Goal: Information Seeking & Learning: Find specific page/section

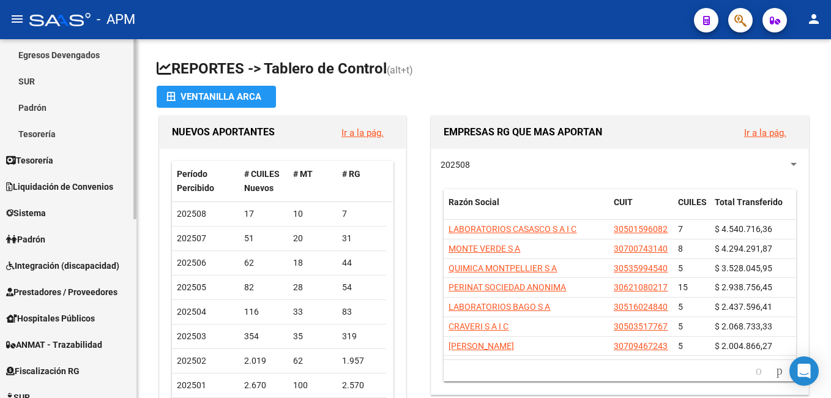
scroll to position [183, 0]
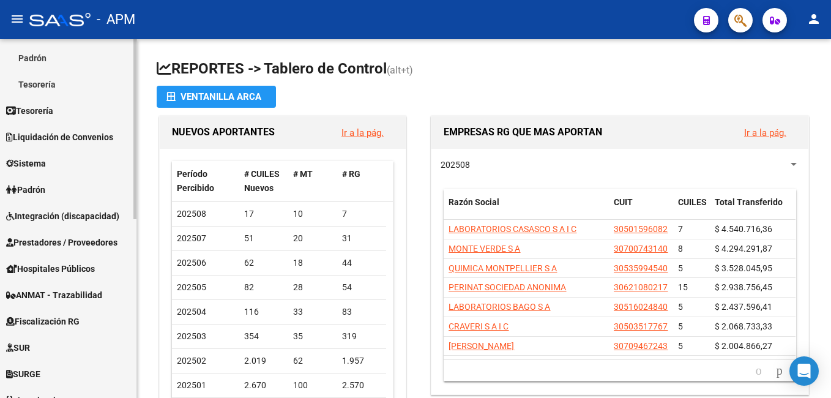
click at [52, 185] on link "Padrón" at bounding box center [68, 189] width 136 height 26
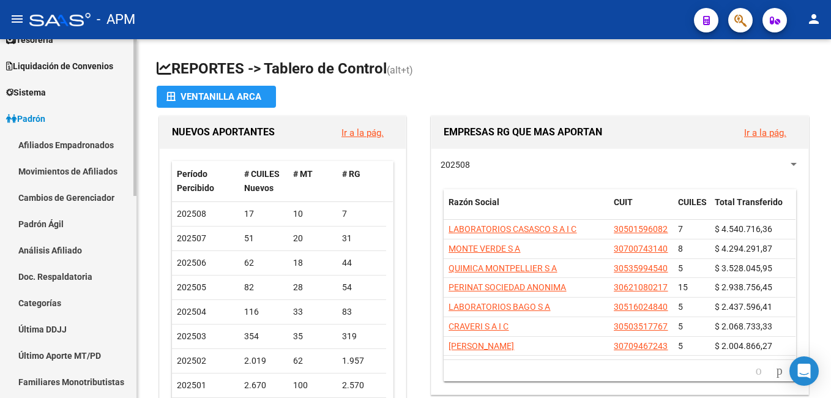
scroll to position [61, 0]
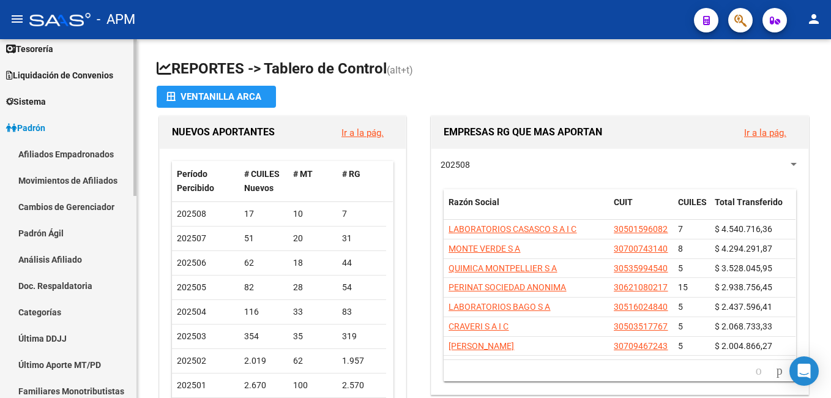
click at [69, 149] on link "Afiliados Empadronados" at bounding box center [68, 154] width 136 height 26
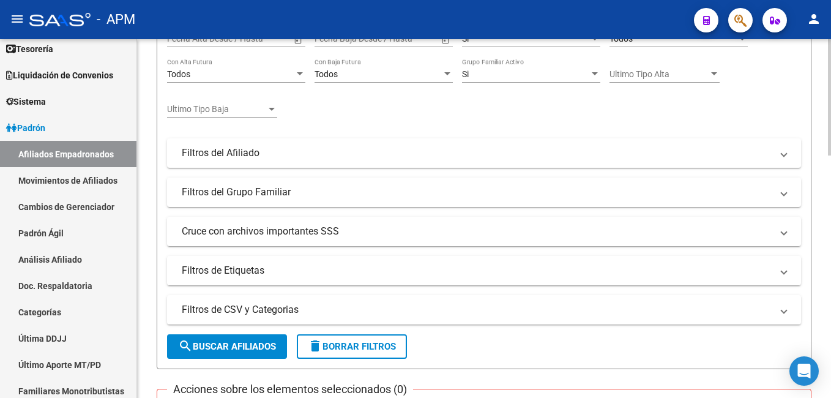
scroll to position [245, 0]
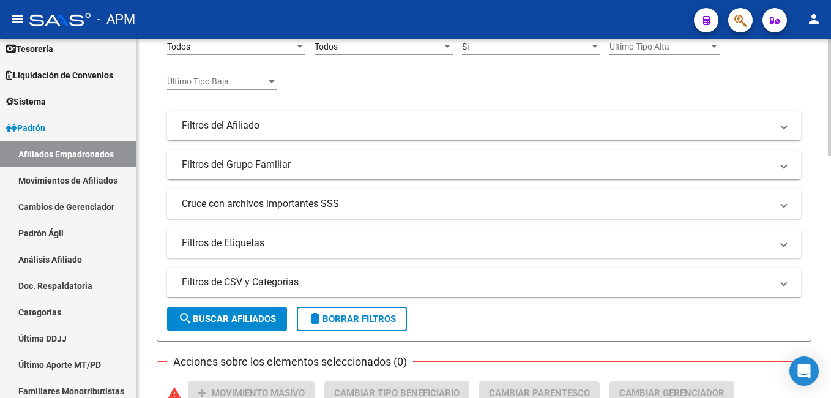
click at [267, 133] on mat-expansion-panel-header "Filtros del Afiliado" at bounding box center [484, 125] width 634 height 29
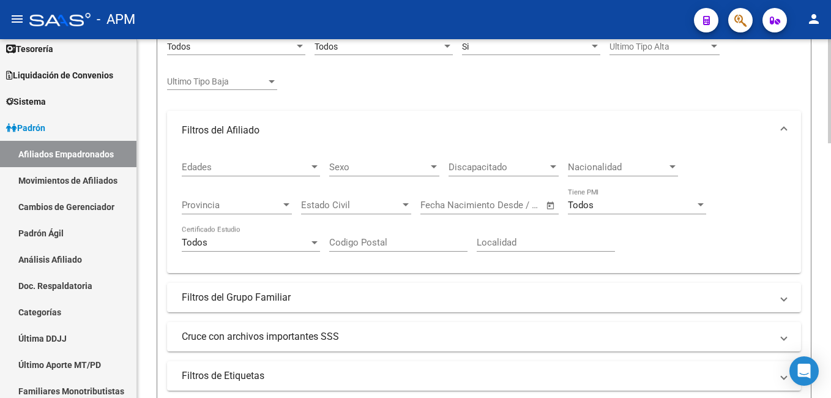
click at [227, 168] on span "Edades" at bounding box center [245, 166] width 127 height 11
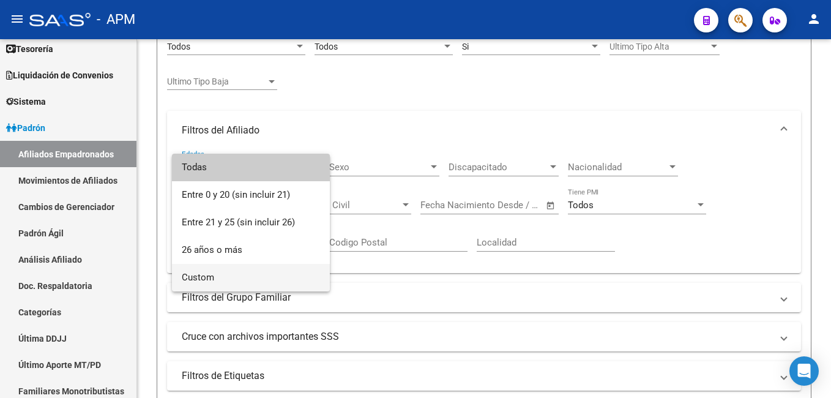
click at [233, 276] on span "Custom" at bounding box center [251, 278] width 138 height 28
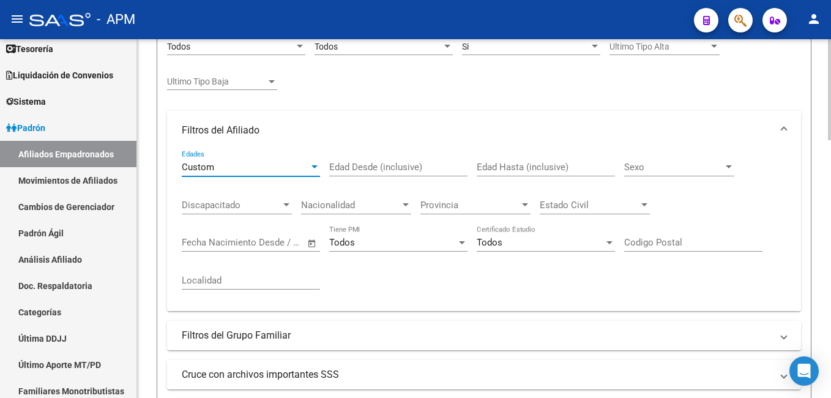
drag, startPoint x: 366, startPoint y: 165, endPoint x: 339, endPoint y: 150, distance: 31.2
click at [366, 165] on input "Edad Desde (inclusive)" at bounding box center [398, 166] width 138 height 11
type input "0"
click at [509, 162] on input "Edad Hasta (inclusive)" at bounding box center [545, 166] width 138 height 11
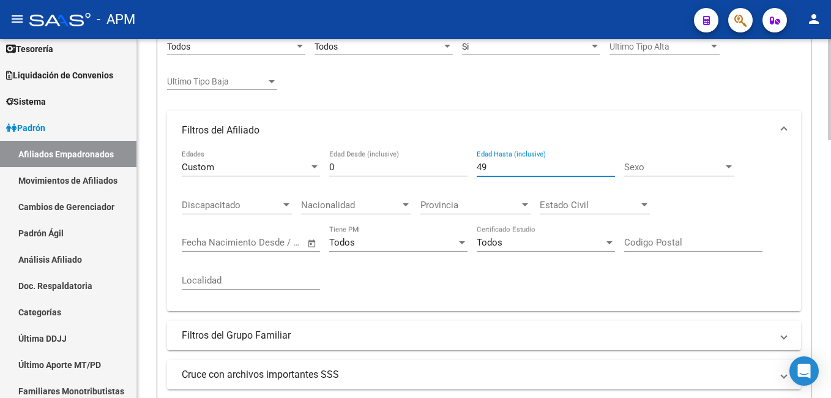
scroll to position [550, 0]
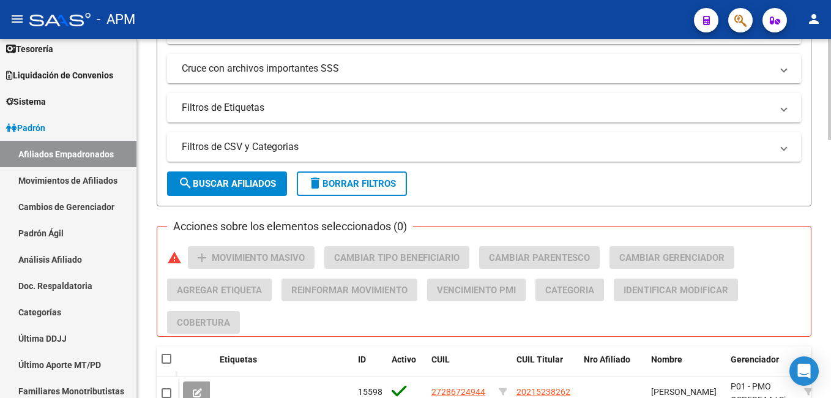
type input "49"
click at [233, 173] on button "search Buscar Afiliados" at bounding box center [227, 183] width 120 height 24
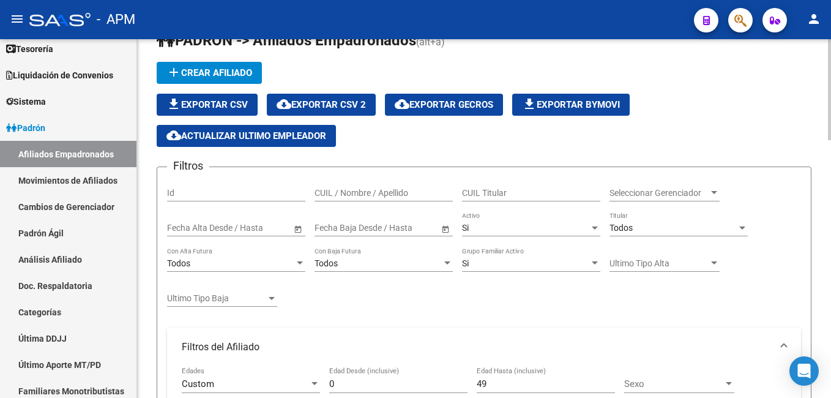
scroll to position [0, 0]
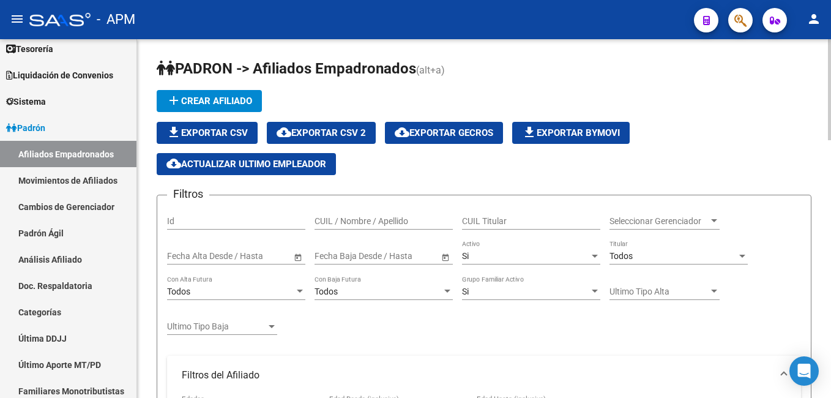
click at [658, 221] on span "Seleccionar Gerenciador" at bounding box center [658, 221] width 99 height 10
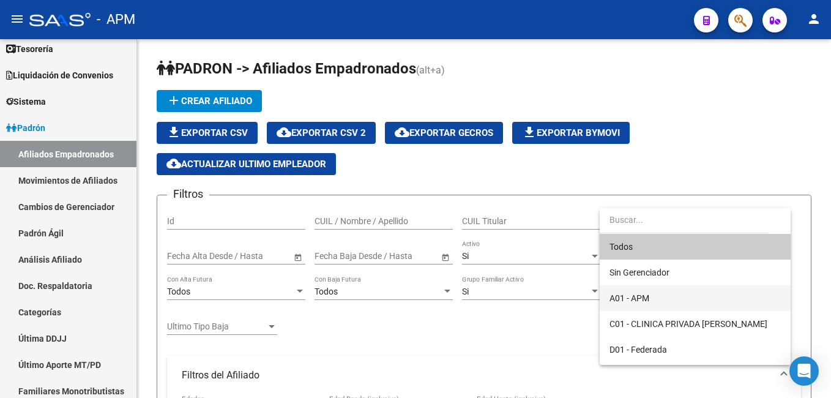
click at [651, 297] on span "A01 - APM" at bounding box center [694, 298] width 171 height 26
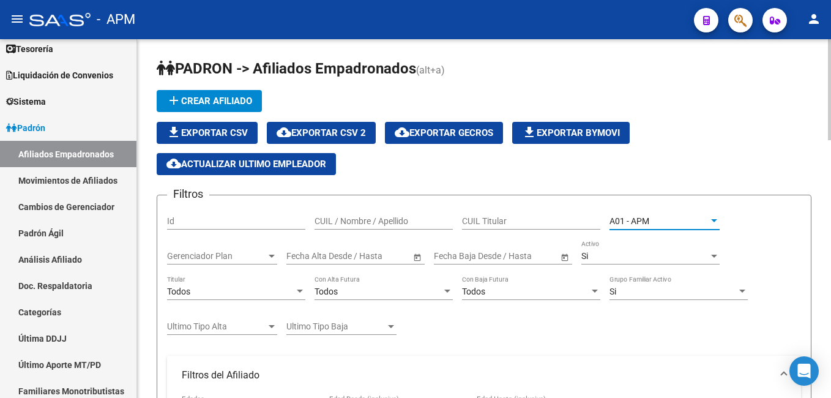
click at [230, 253] on span "Gerenciador Plan" at bounding box center [216, 256] width 99 height 10
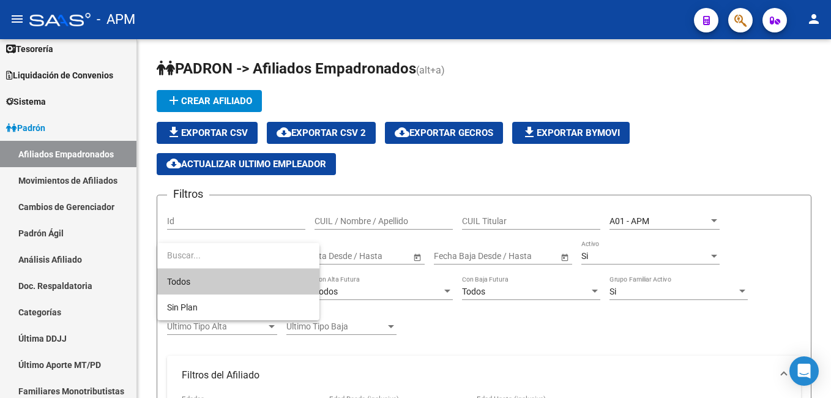
click at [233, 256] on input "dropdown search" at bounding box center [238, 255] width 162 height 26
click at [393, 174] on div at bounding box center [415, 199] width 831 height 398
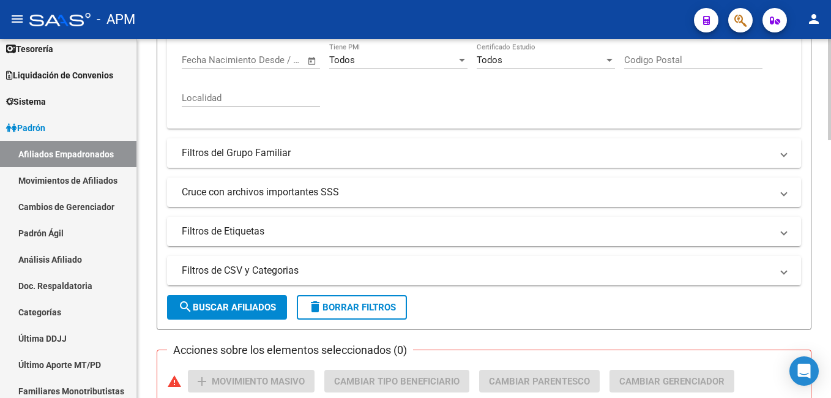
scroll to position [428, 0]
click at [273, 232] on mat-panel-title "Filtros de Etiquetas" at bounding box center [477, 229] width 590 height 13
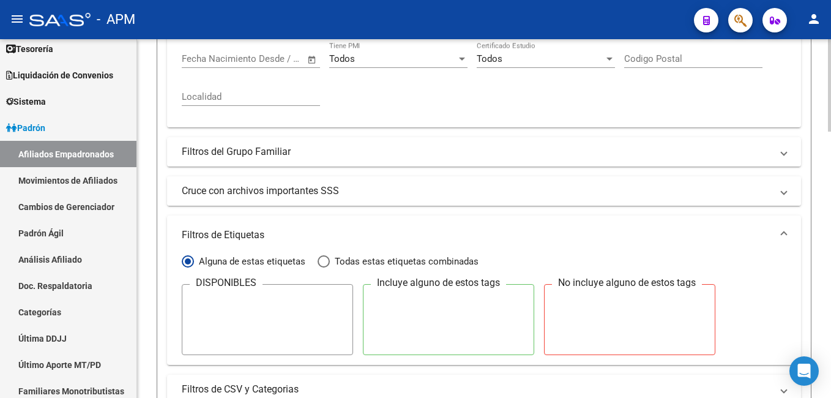
click at [294, 176] on mat-expansion-panel-header "Cruce con archivos importantes SSS" at bounding box center [484, 190] width 634 height 29
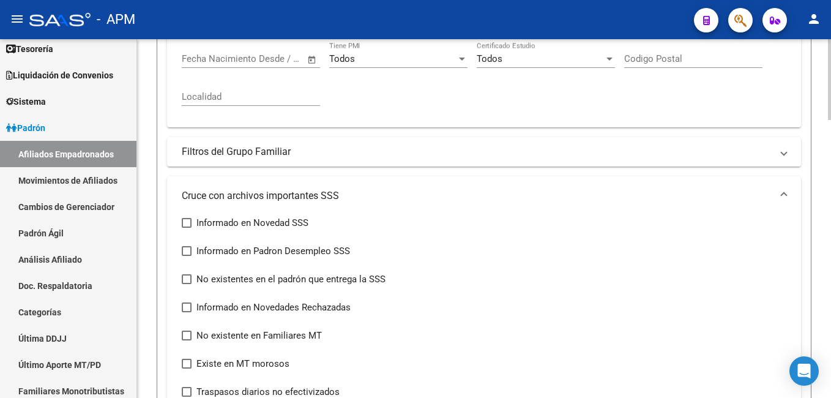
click at [303, 126] on div "Custom Edades 0 Edad Desde (inclusive) 49 Edad Hasta (inclusive) Sexo Sexo Disc…" at bounding box center [484, 46] width 634 height 161
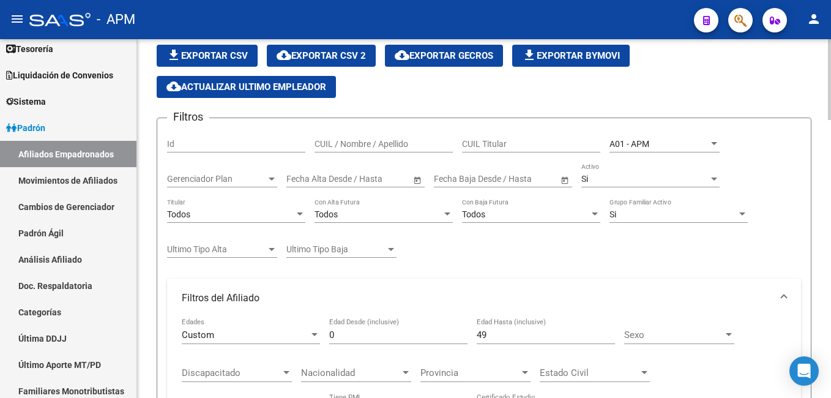
scroll to position [61, 0]
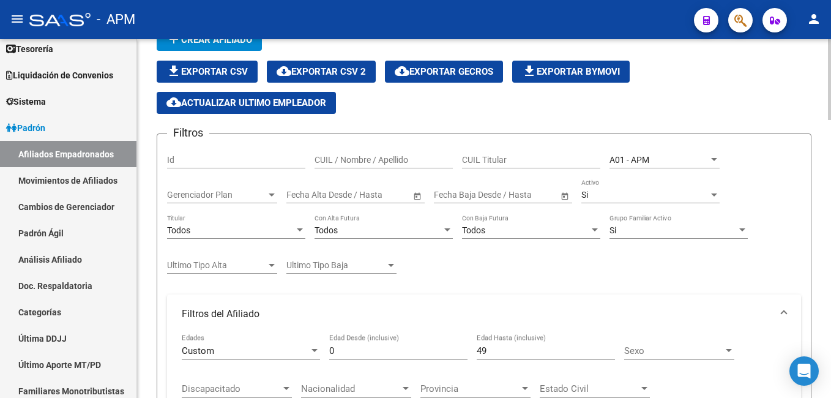
click at [234, 194] on span "Gerenciador Plan" at bounding box center [216, 195] width 99 height 10
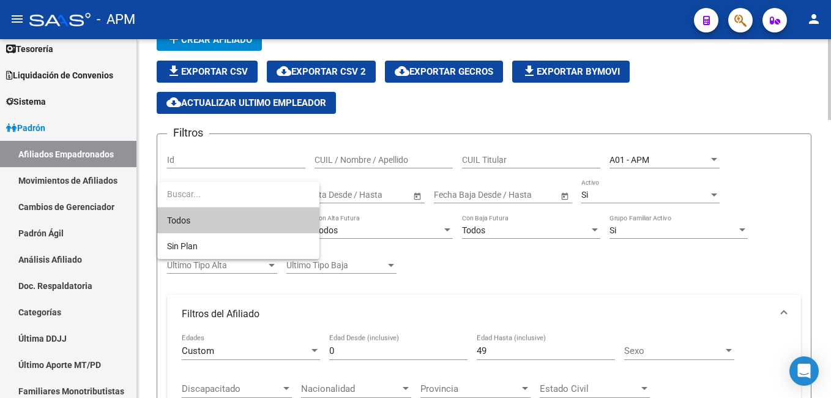
click at [234, 194] on input "dropdown search" at bounding box center [238, 194] width 162 height 26
click at [562, 266] on div at bounding box center [415, 199] width 831 height 398
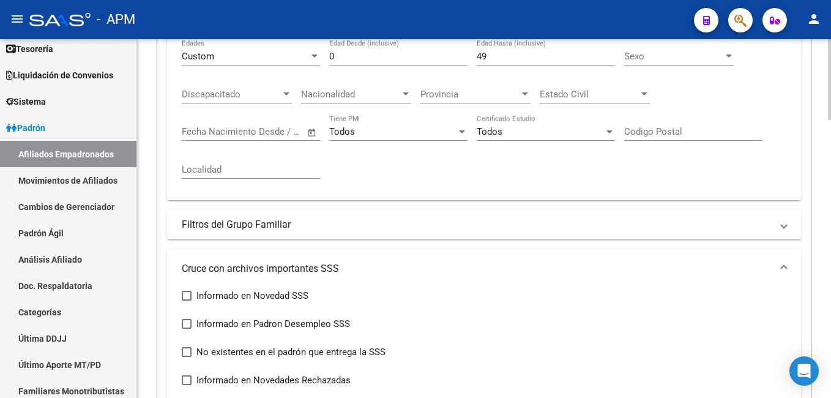
scroll to position [367, 0]
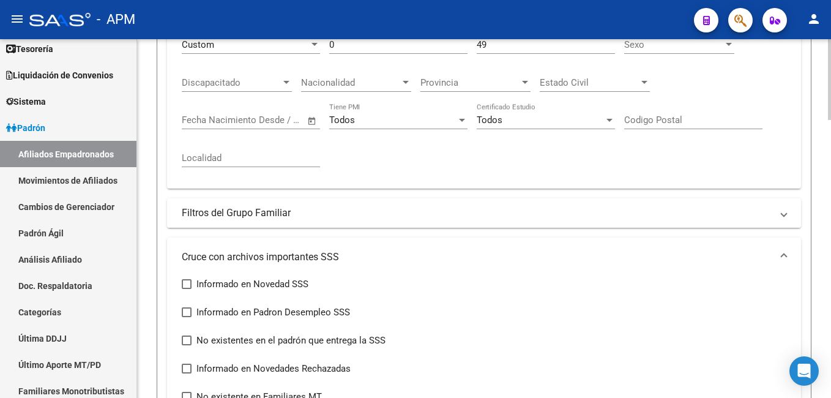
click at [339, 221] on mat-expansion-panel-header "Filtros del Grupo Familiar" at bounding box center [484, 212] width 634 height 29
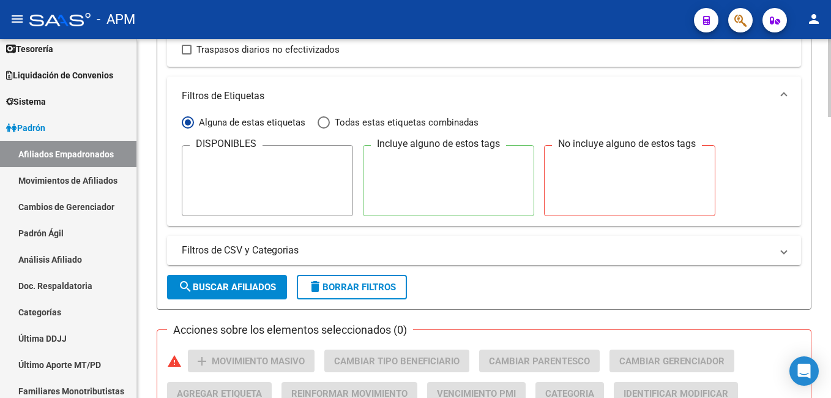
scroll to position [795, 0]
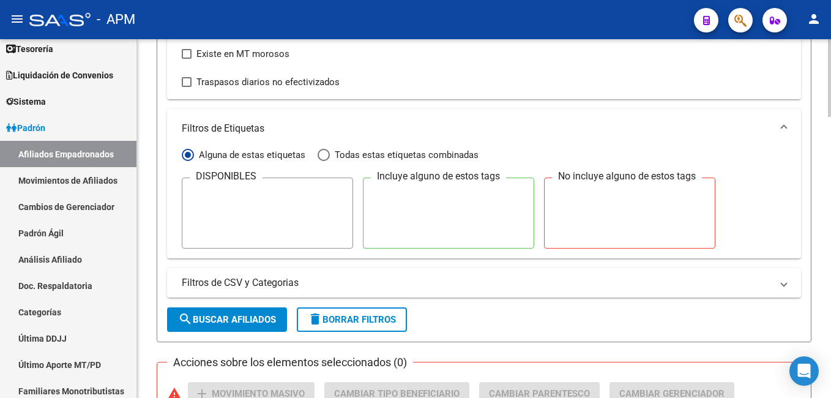
click at [278, 287] on mat-panel-title "Filtros de CSV y Categorias" at bounding box center [477, 282] width 590 height 13
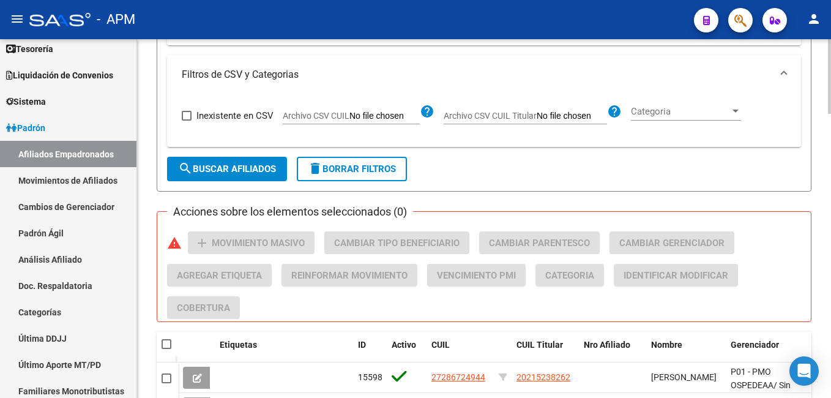
scroll to position [1040, 0]
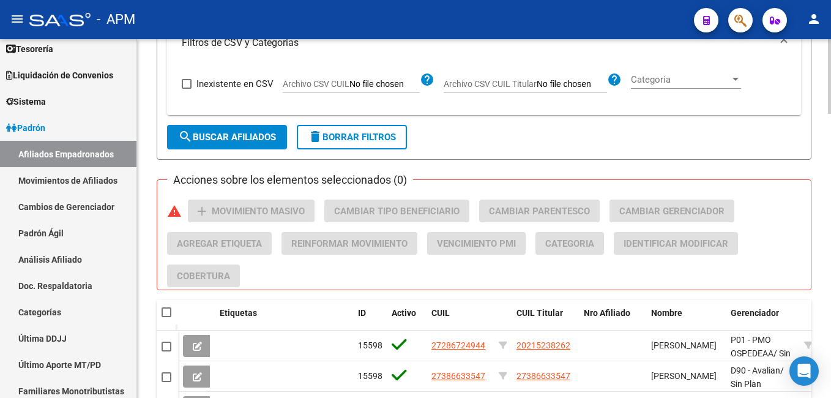
click at [239, 130] on button "search Buscar Afiliados" at bounding box center [227, 137] width 120 height 24
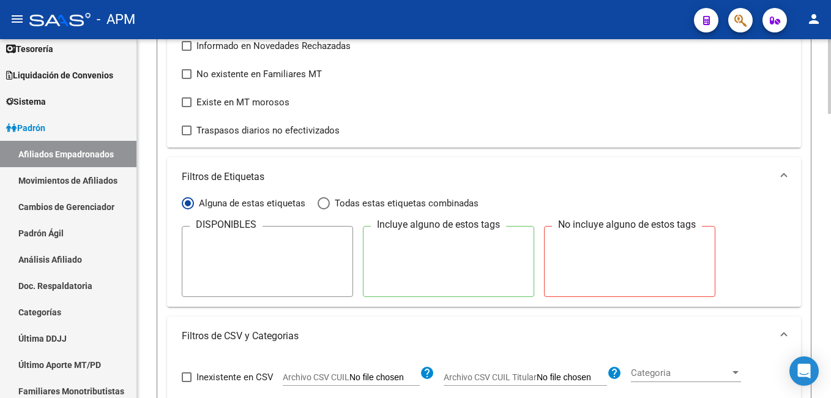
scroll to position [441, 0]
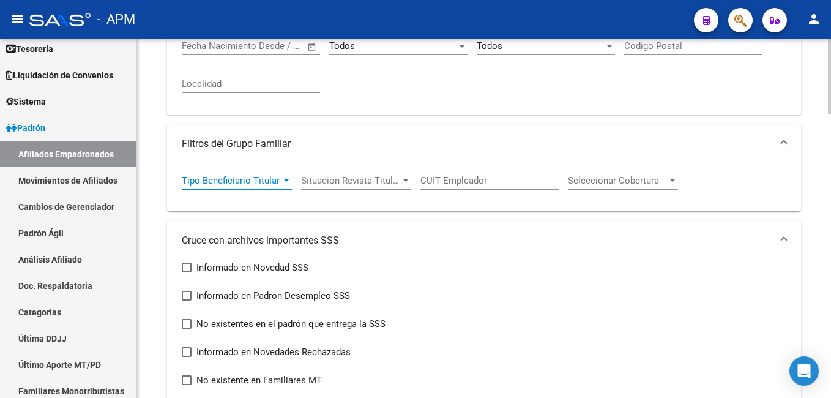
click at [257, 179] on span "Tipo Beneficiario Titular" at bounding box center [231, 180] width 99 height 11
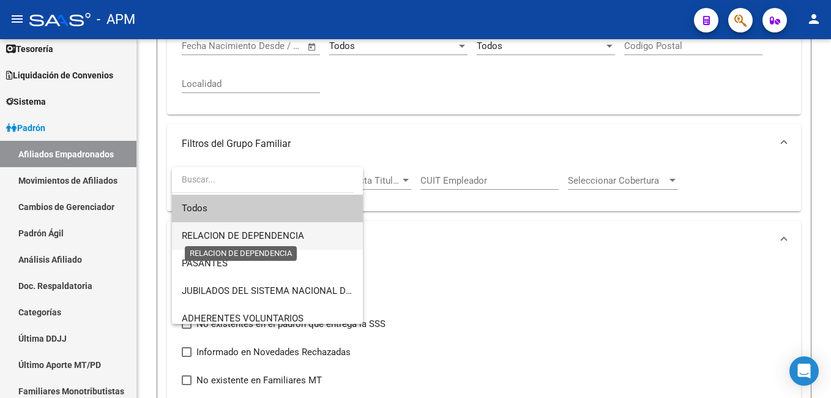
click at [250, 235] on span "RELACION DE DEPENDENCIA" at bounding box center [243, 235] width 122 height 11
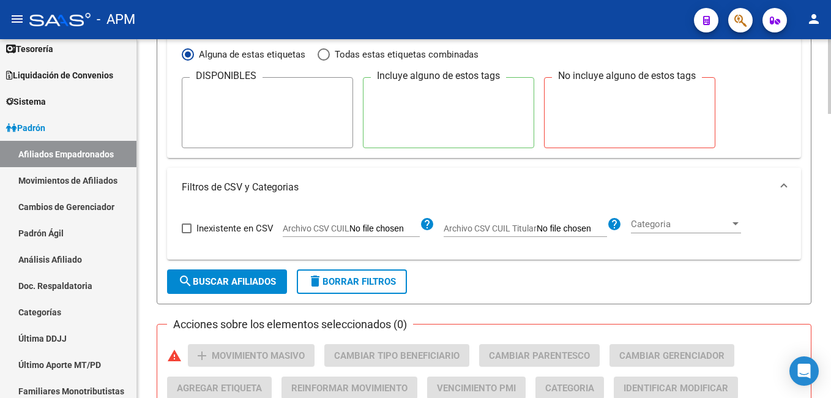
scroll to position [1053, 0]
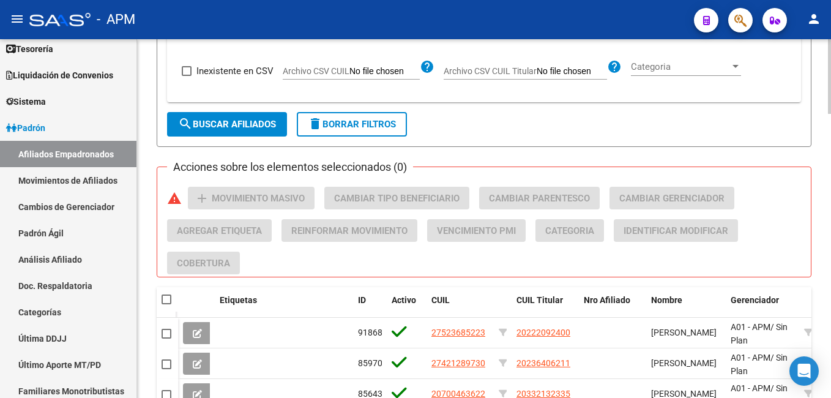
click at [220, 122] on span "search Buscar Afiliados" at bounding box center [227, 124] width 98 height 11
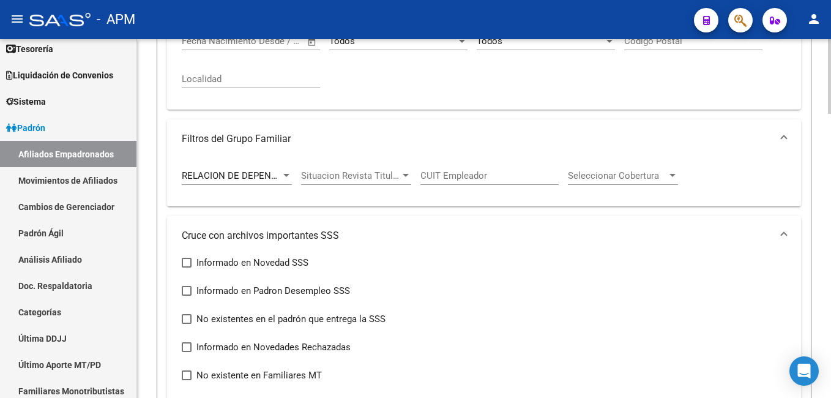
scroll to position [380, 0]
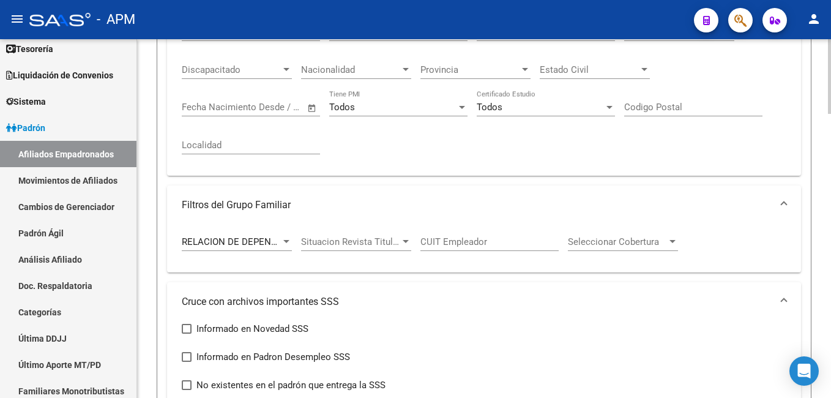
click at [272, 240] on span "RELACION DE DEPENDENCIA" at bounding box center [243, 241] width 122 height 11
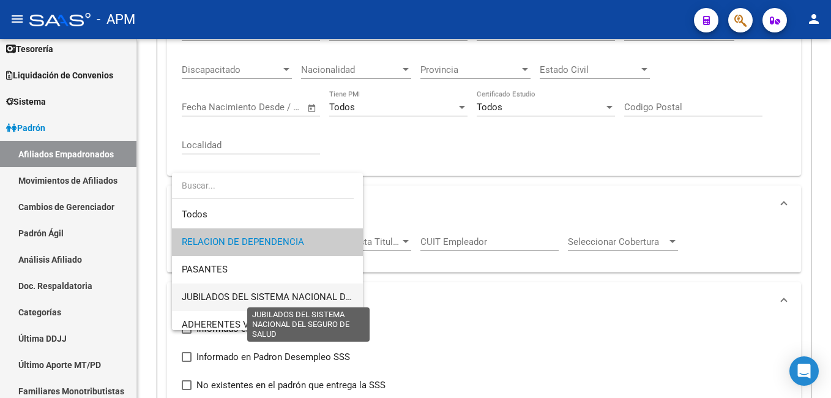
click at [267, 292] on span "JUBILADOS DEL SISTEMA NACIONAL DEL SEGURO DE SALUD" at bounding box center [310, 296] width 257 height 11
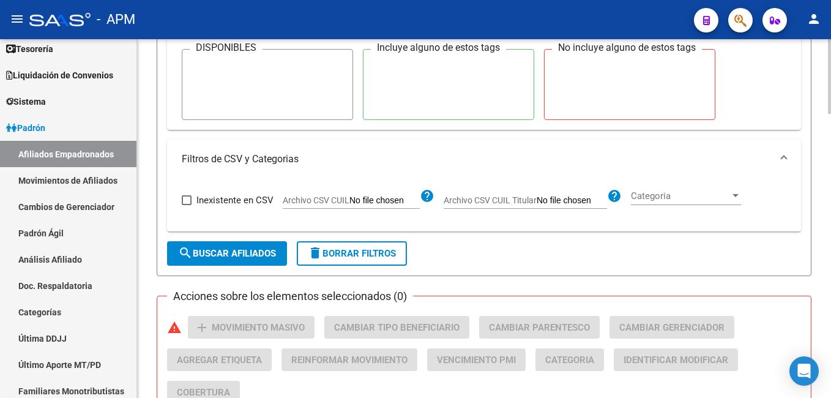
scroll to position [930, 0]
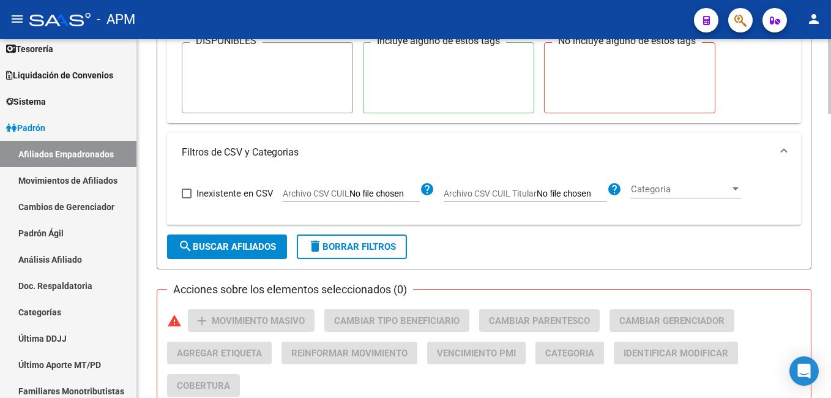
click at [242, 247] on span "search Buscar Afiliados" at bounding box center [227, 246] width 98 height 11
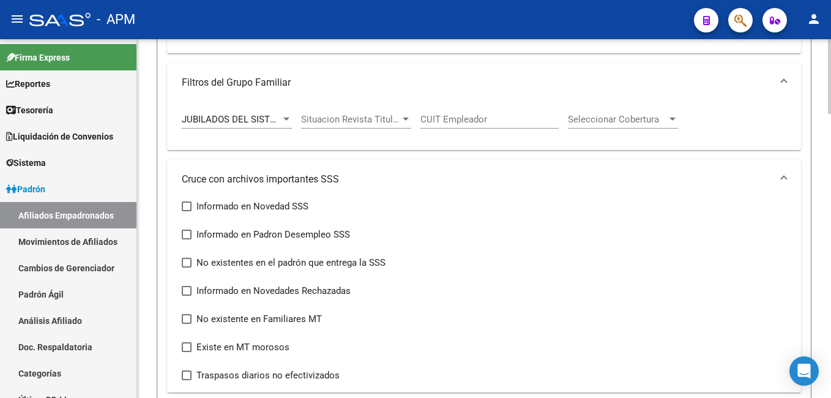
scroll to position [441, 0]
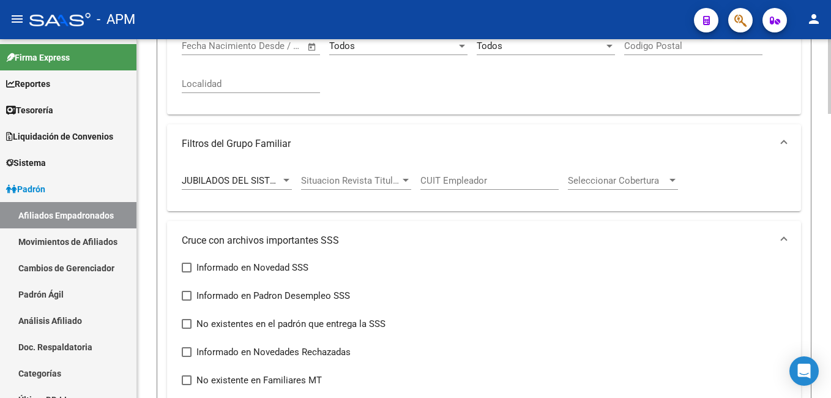
click at [273, 176] on span "JUBILADOS DEL SISTEMA NACIONAL DEL SEGURO DE SALUD" at bounding box center [310, 180] width 257 height 11
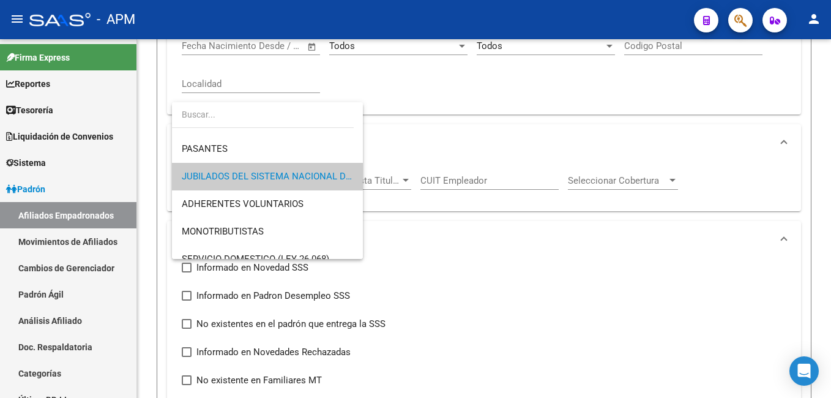
scroll to position [61, 0]
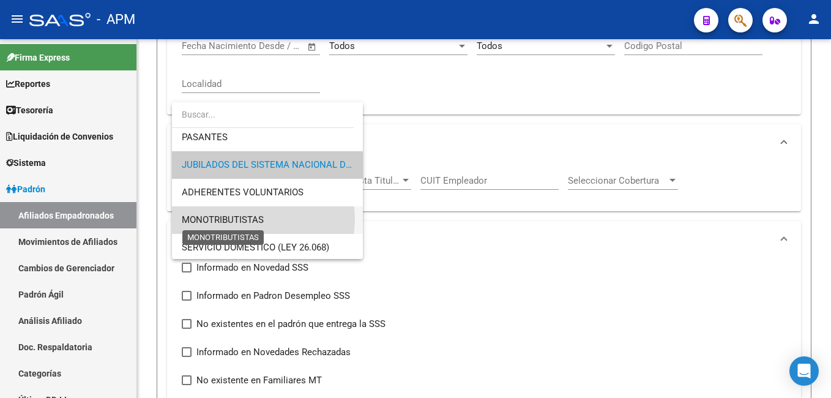
click at [254, 219] on span "MONOTRIBUTISTAS" at bounding box center [223, 219] width 82 height 11
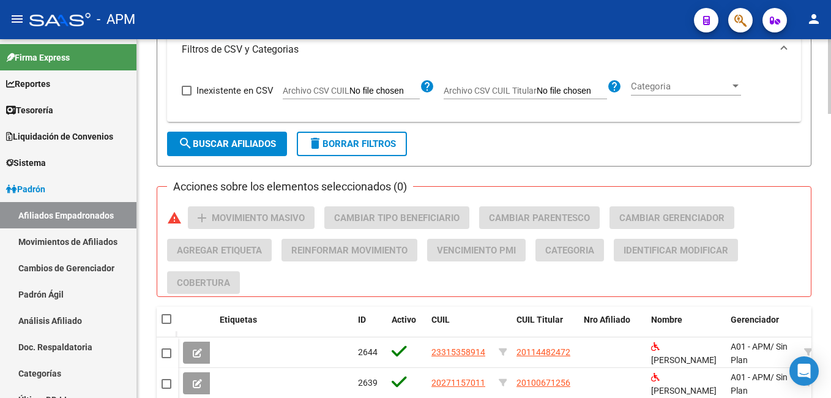
scroll to position [1114, 0]
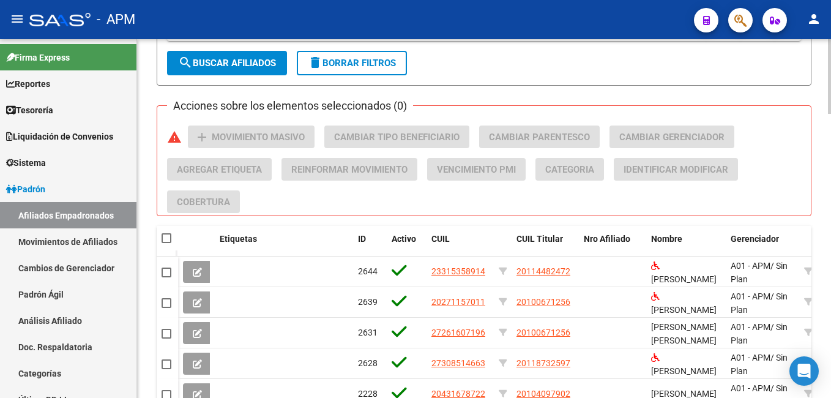
click at [270, 59] on span "search Buscar Afiliados" at bounding box center [227, 62] width 98 height 11
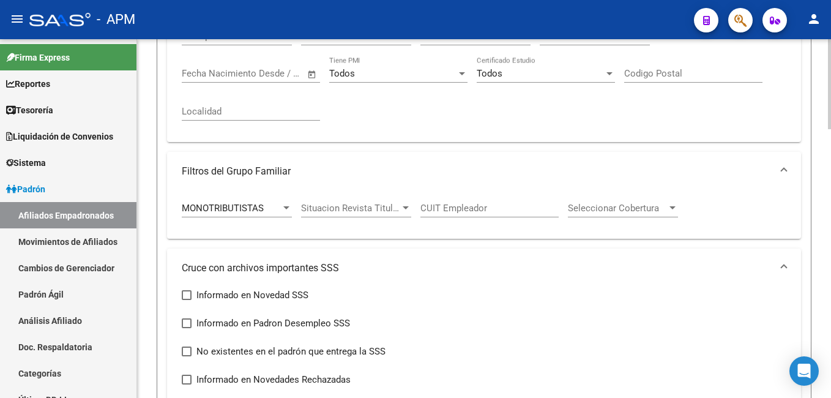
scroll to position [401, 0]
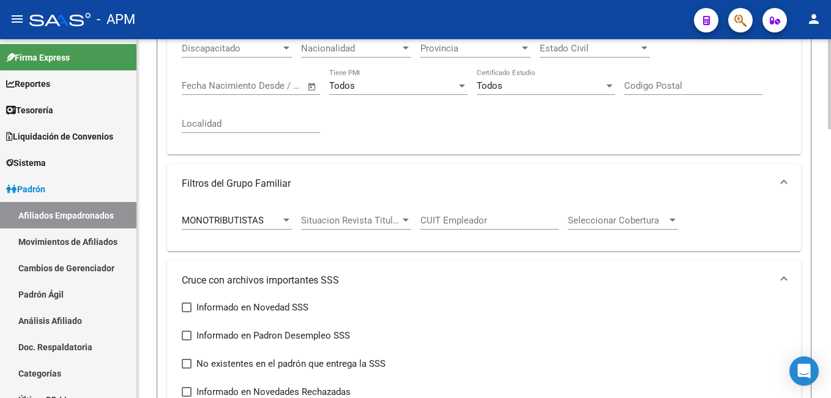
click at [246, 221] on span "MONOTRIBUTISTAS" at bounding box center [223, 220] width 82 height 11
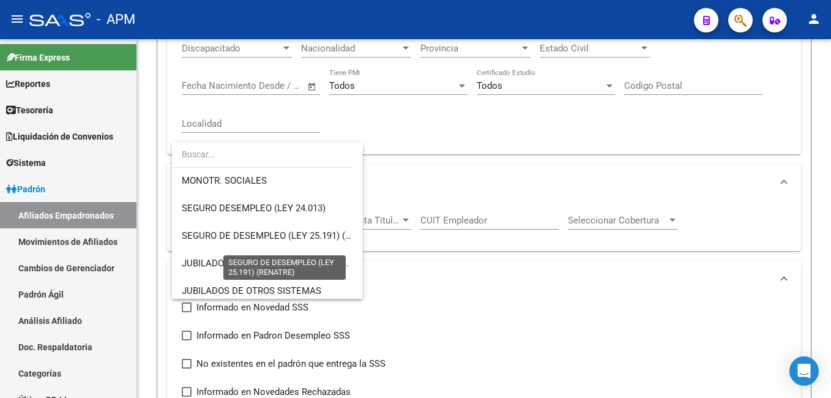
scroll to position [223, 0]
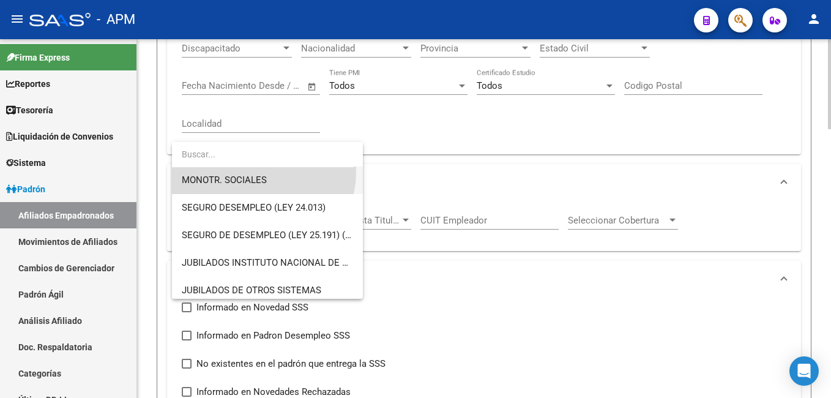
click at [261, 172] on span "MONOTR. SOCIALES" at bounding box center [267, 180] width 171 height 28
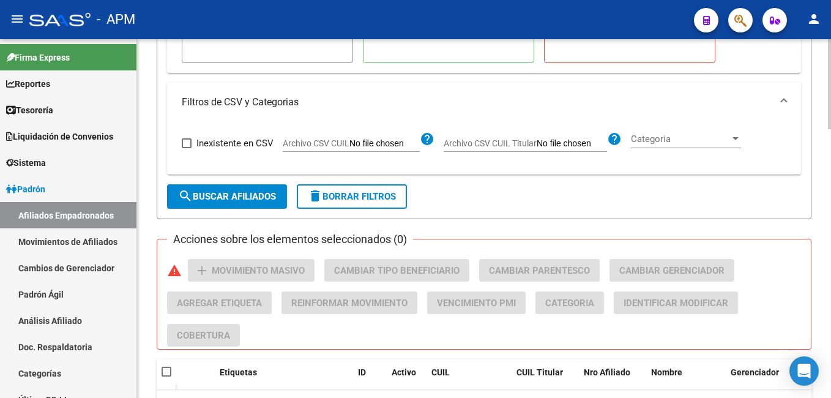
scroll to position [1013, 0]
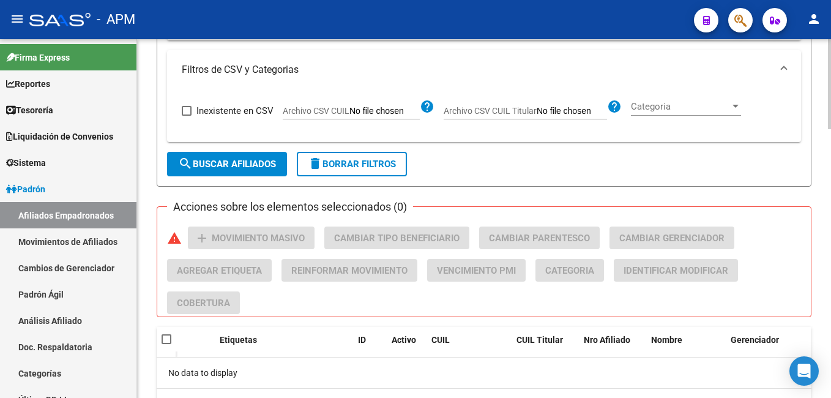
click at [258, 169] on span "search Buscar Afiliados" at bounding box center [227, 163] width 98 height 11
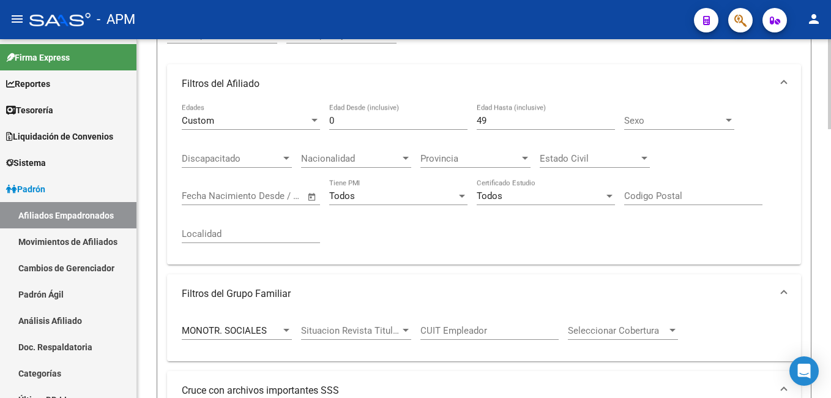
scroll to position [218, 0]
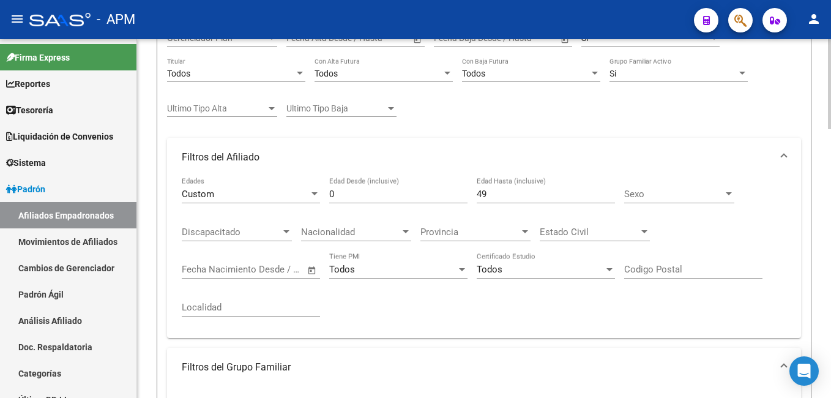
click at [360, 191] on div "0 Edad Desde (inclusive)" at bounding box center [398, 190] width 138 height 26
drag, startPoint x: 359, startPoint y: 191, endPoint x: 318, endPoint y: 202, distance: 42.4
click at [318, 202] on div "Custom Edades 0 Edad Desde (inclusive) 49 Edad Hasta (inclusive) Sexo Sexo Disc…" at bounding box center [484, 252] width 604 height 151
type input "50"
drag, startPoint x: 496, startPoint y: 193, endPoint x: 467, endPoint y: 192, distance: 28.8
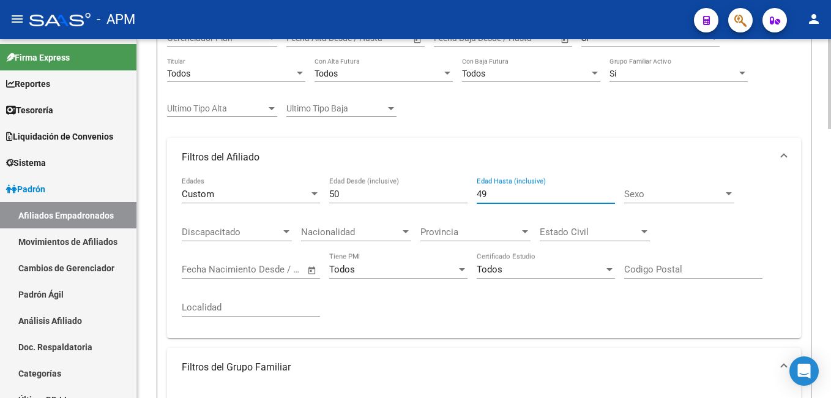
click at [467, 192] on div "Custom Edades 50 Edad Desde (inclusive) 49 Edad Hasta (inclusive) Sexo Sexo Dis…" at bounding box center [484, 252] width 604 height 151
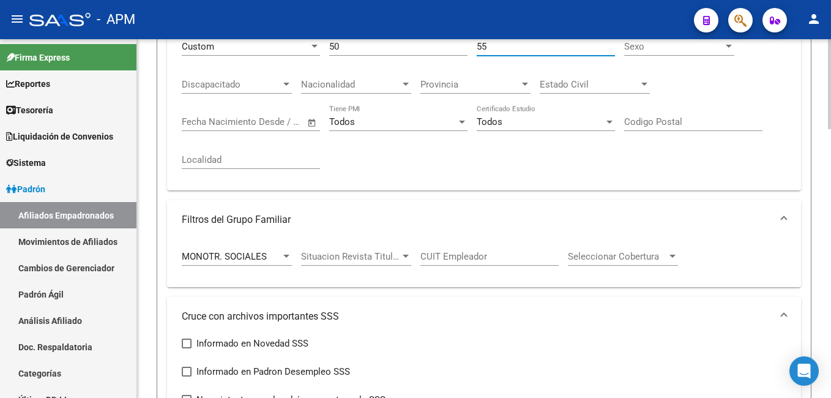
scroll to position [367, 0]
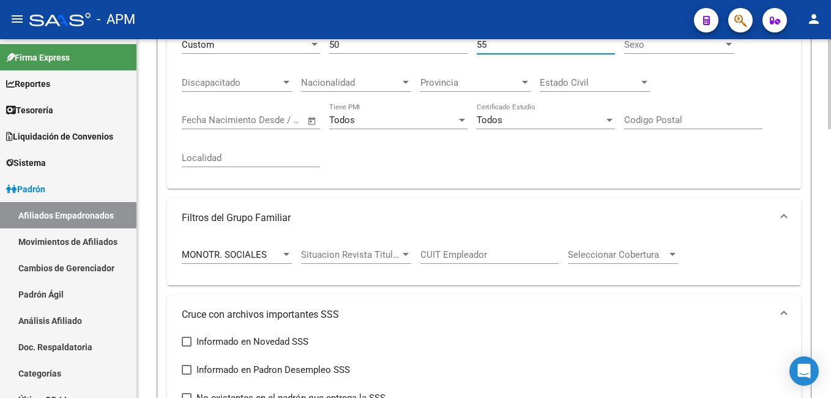
type input "55"
click at [245, 256] on span "MONOTR. SOCIALES" at bounding box center [224, 254] width 85 height 11
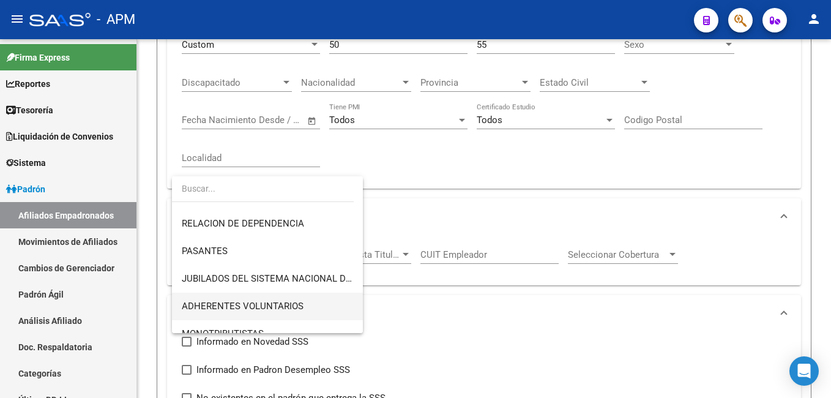
scroll to position [0, 0]
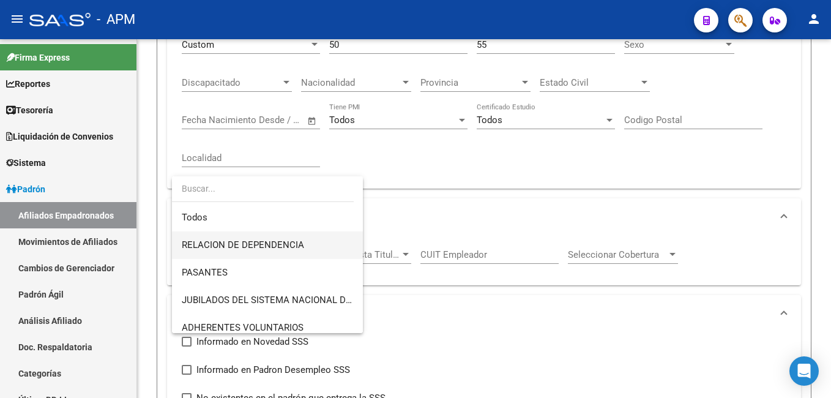
click at [256, 251] on span "RELACION DE DEPENDENCIA" at bounding box center [267, 245] width 171 height 28
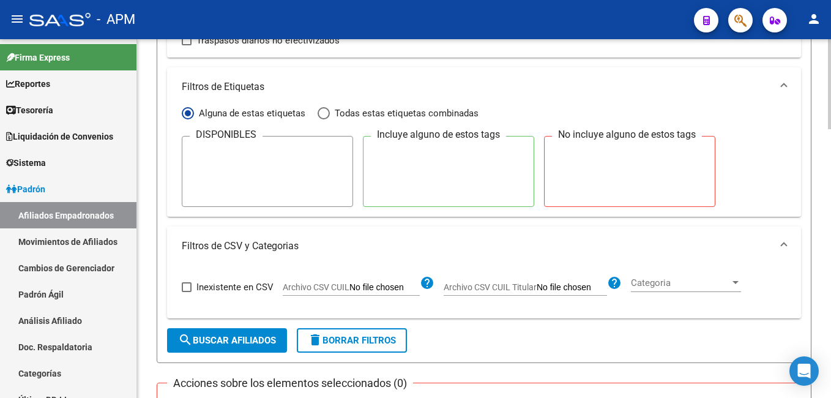
scroll to position [1040, 0]
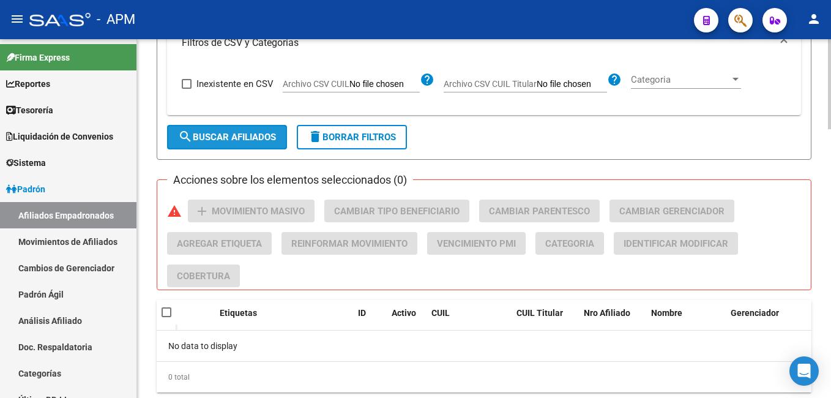
click at [246, 135] on span "search Buscar Afiliados" at bounding box center [227, 136] width 98 height 11
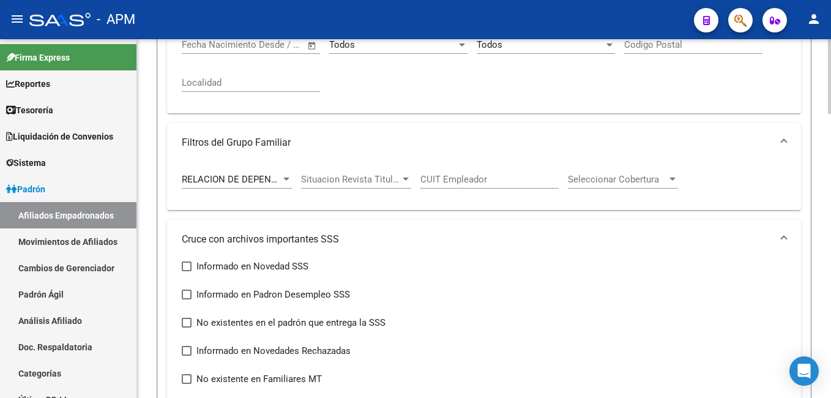
scroll to position [441, 0]
click at [272, 180] on span "RELACION DE DEPENDENCIA" at bounding box center [243, 180] width 122 height 11
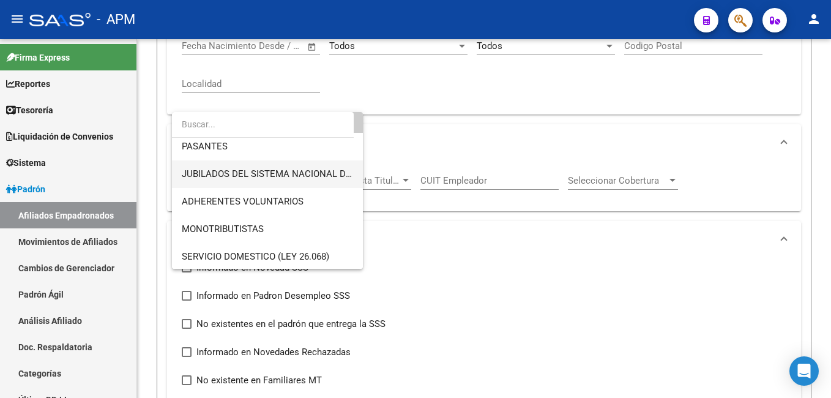
scroll to position [122, 0]
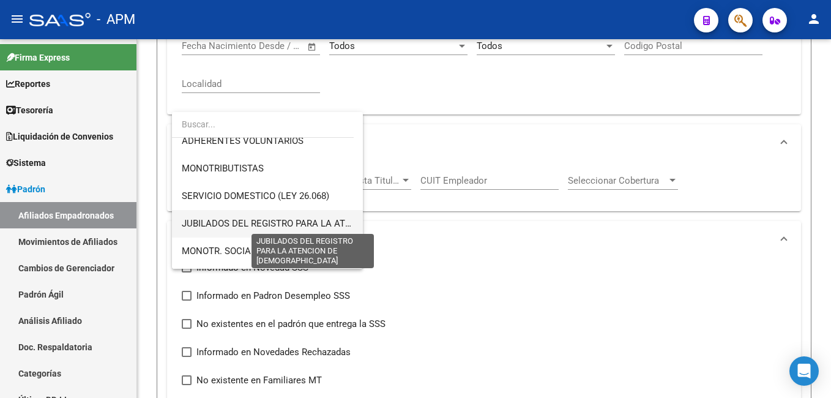
click at [280, 224] on span "JUBILADOS DEL REGISTRO PARA LA ATENCION DE [DEMOGRAPHIC_DATA]" at bounding box center [336, 223] width 309 height 11
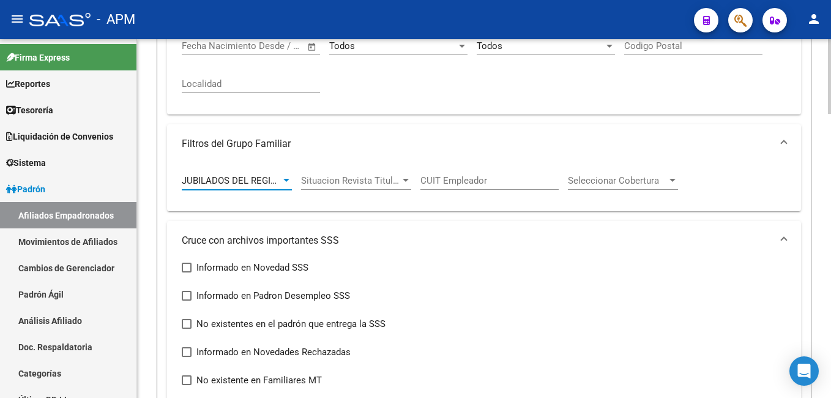
click at [274, 182] on span "JUBILADOS DEL REGISTRO PARA LA ATENCION DE [DEMOGRAPHIC_DATA]" at bounding box center [336, 180] width 309 height 11
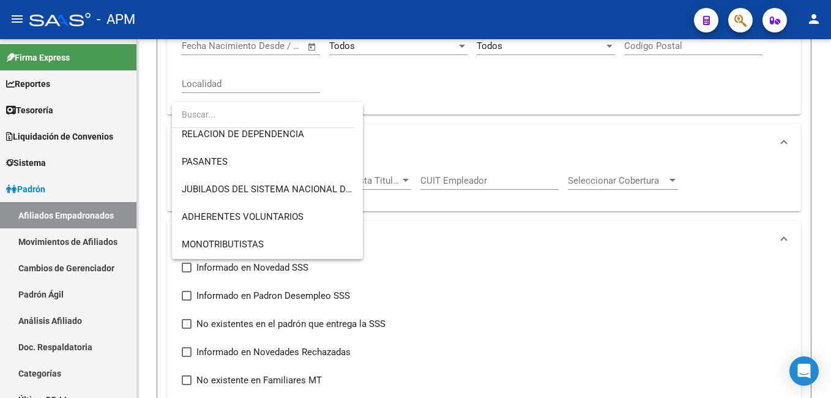
scroll to position [34, 0]
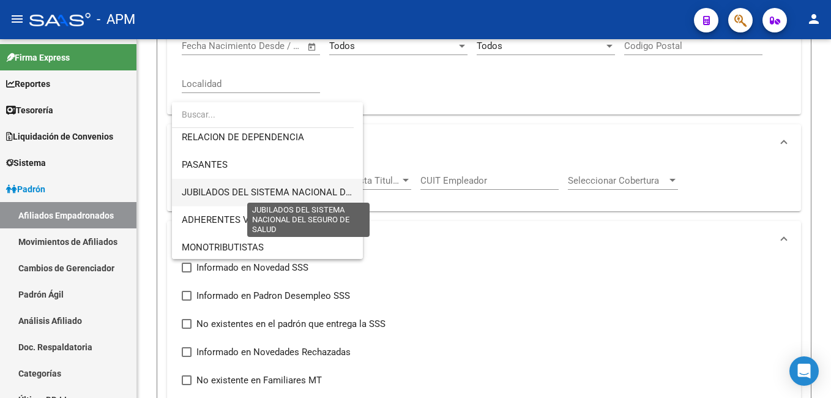
click at [273, 187] on span "JUBILADOS DEL SISTEMA NACIONAL DEL SEGURO DE SALUD" at bounding box center [310, 192] width 257 height 11
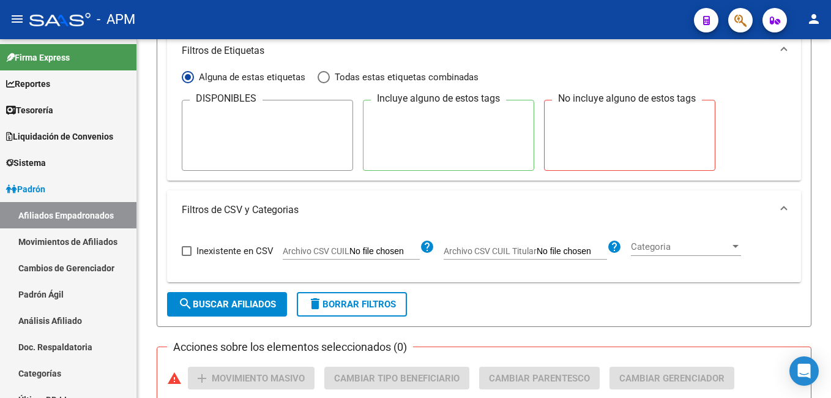
scroll to position [1053, 0]
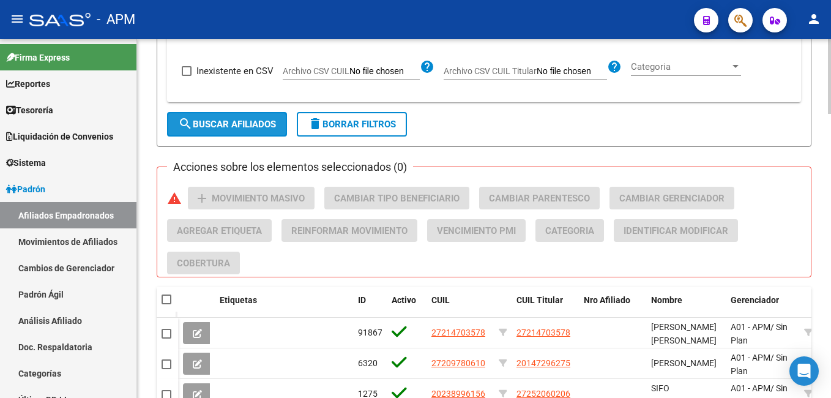
click at [254, 130] on button "search Buscar Afiliados" at bounding box center [227, 124] width 120 height 24
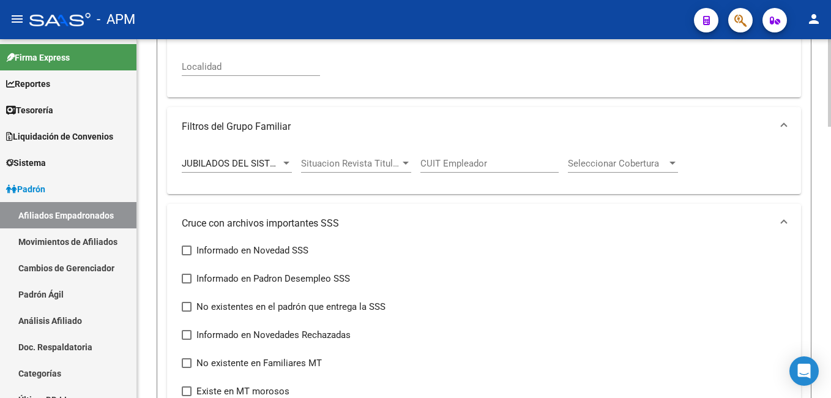
scroll to position [441, 0]
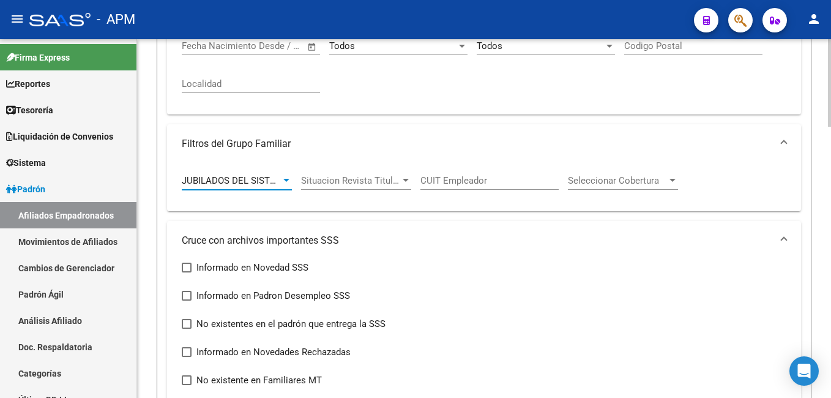
click at [246, 180] on span "JUBILADOS DEL SISTEMA NACIONAL DEL SEGURO DE SALUD" at bounding box center [310, 180] width 257 height 11
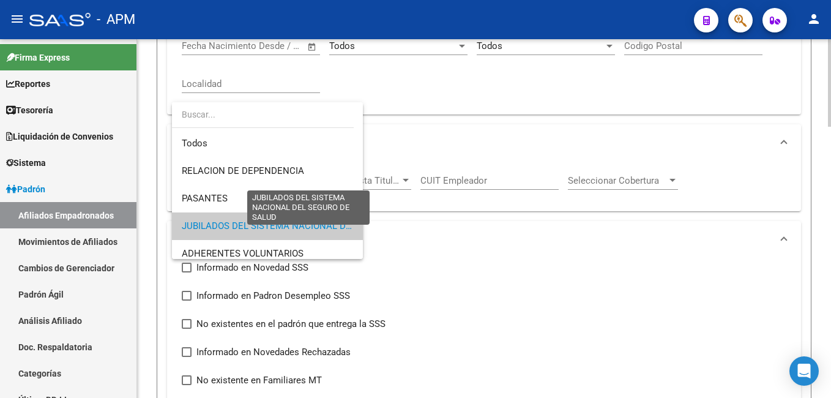
scroll to position [46, 0]
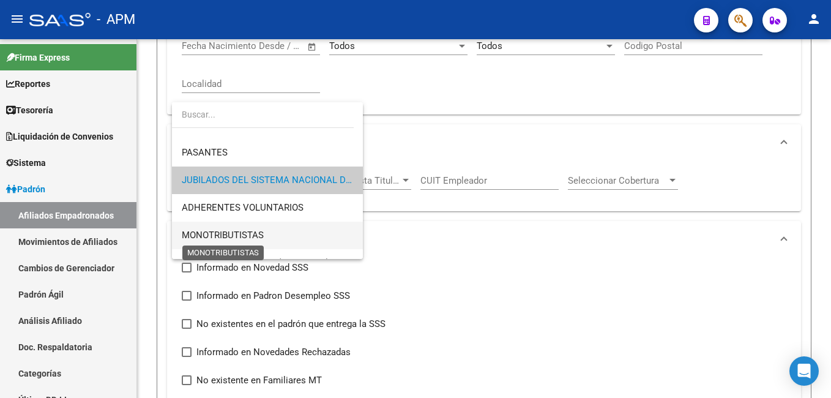
click at [226, 232] on span "MONOTRIBUTISTAS" at bounding box center [223, 234] width 82 height 11
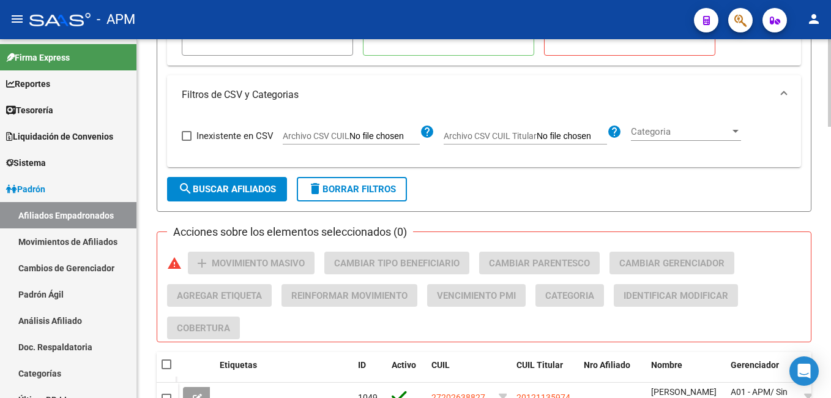
scroll to position [1053, 0]
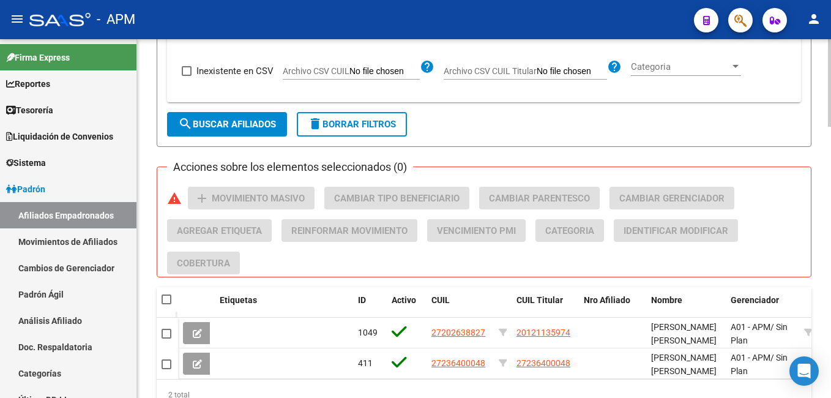
click at [230, 119] on span "search Buscar Afiliados" at bounding box center [227, 124] width 98 height 11
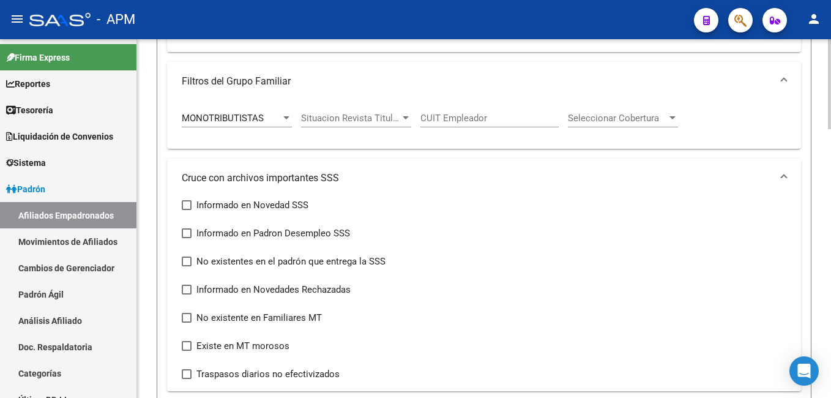
scroll to position [502, 0]
click at [230, 119] on span "MONOTRIBUTISTAS" at bounding box center [223, 119] width 82 height 11
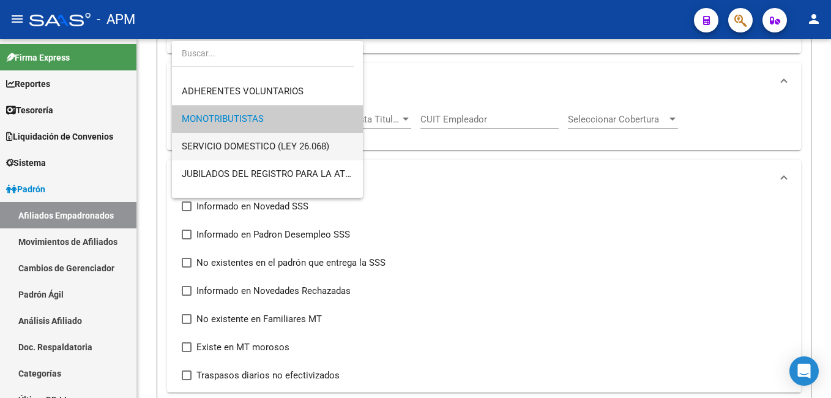
scroll to position [162, 0]
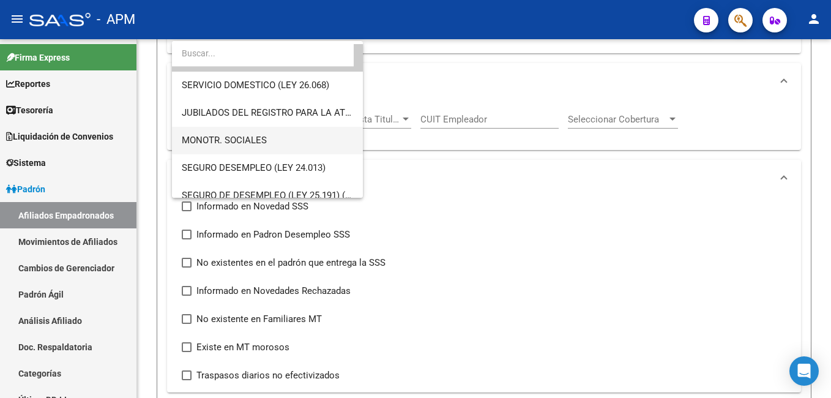
click at [286, 138] on span "MONOTR. SOCIALES" at bounding box center [267, 141] width 171 height 28
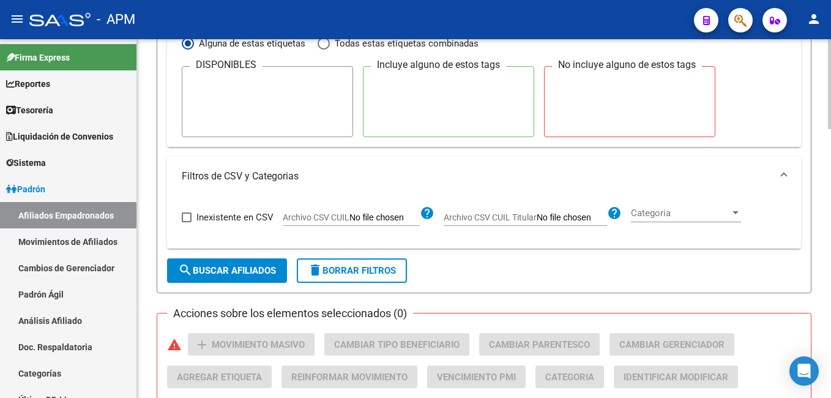
scroll to position [1074, 0]
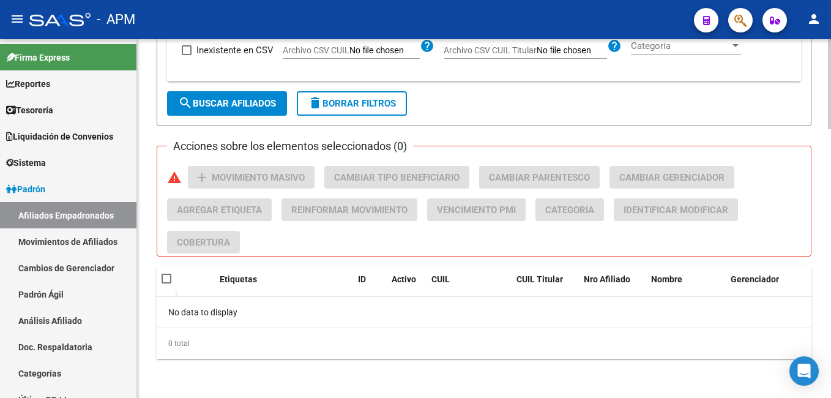
click at [224, 104] on span "search Buscar Afiliados" at bounding box center [227, 103] width 98 height 11
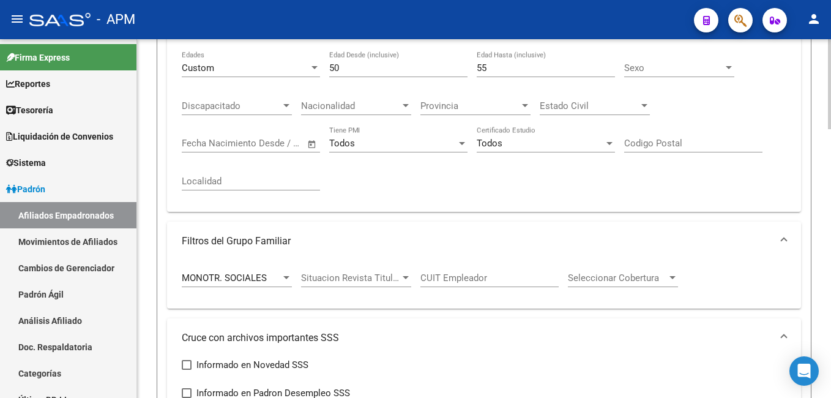
scroll to position [157, 0]
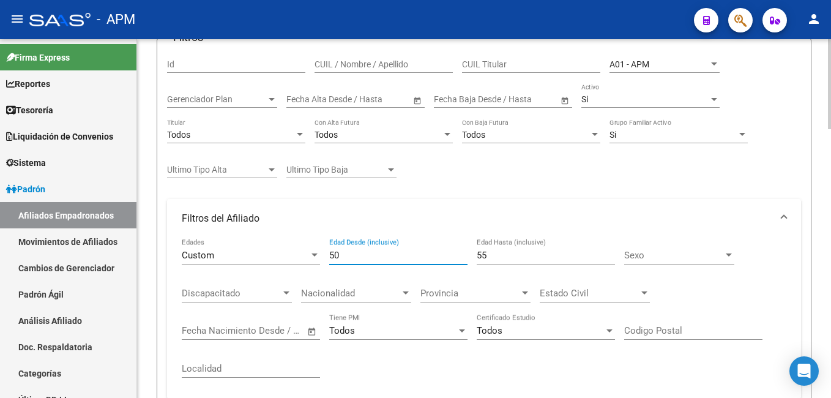
drag, startPoint x: 363, startPoint y: 256, endPoint x: 301, endPoint y: 259, distance: 61.8
click at [301, 259] on div "Custom Edades 50 Edad Desde (inclusive) 55 Edad Hasta (inclusive) Sexo Sexo Dis…" at bounding box center [484, 313] width 604 height 151
type input "56"
drag, startPoint x: 503, startPoint y: 255, endPoint x: 458, endPoint y: 257, distance: 44.7
click at [458, 257] on div "Custom Edades 56 Edad Desde (inclusive) 55 Edad Hasta (inclusive) Sexo Sexo Dis…" at bounding box center [484, 313] width 604 height 151
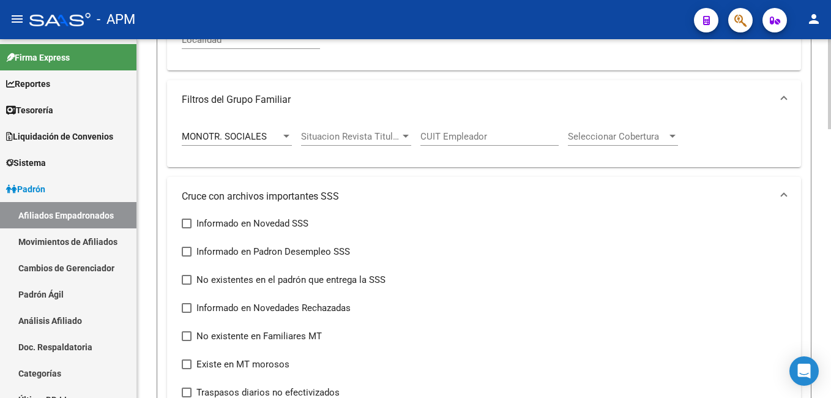
scroll to position [489, 0]
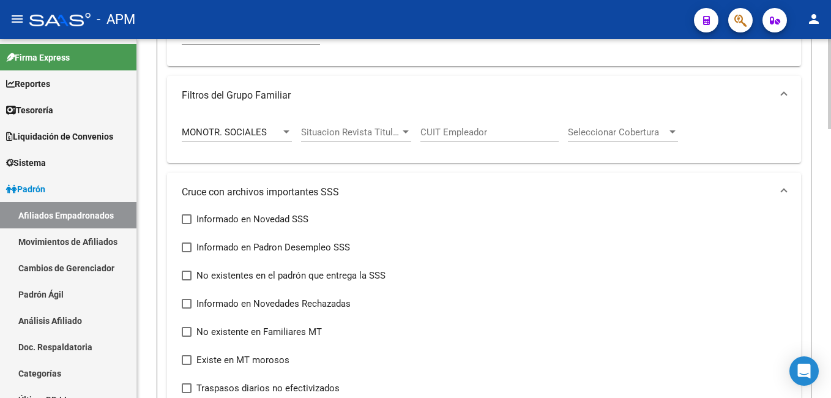
type input "60"
click at [207, 130] on span "MONOTR. SOCIALES" at bounding box center [224, 132] width 85 height 11
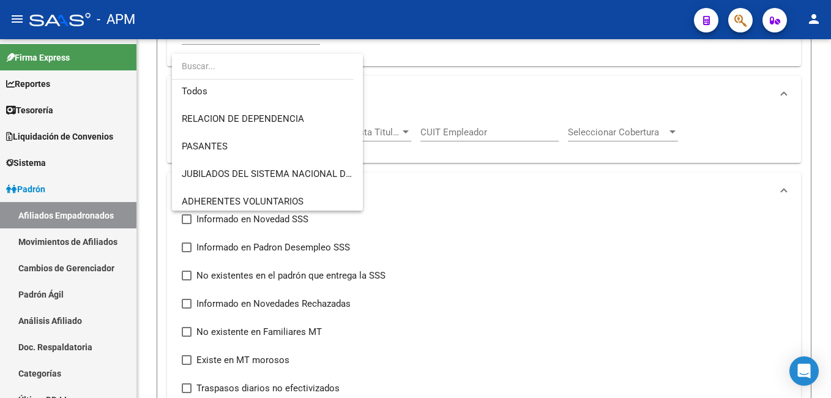
scroll to position [0, 0]
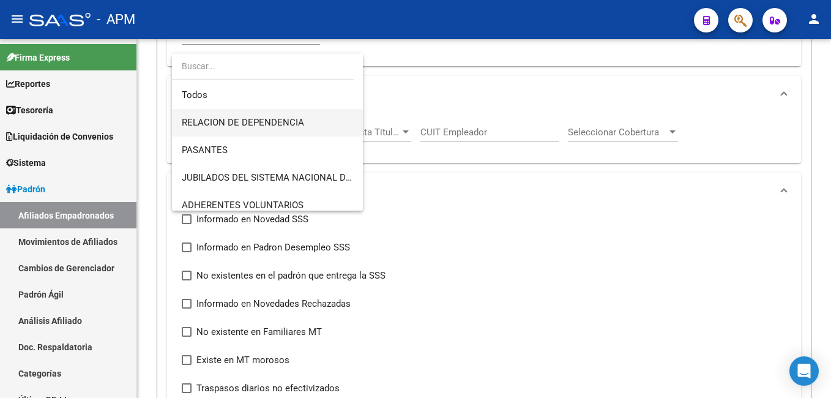
click at [256, 128] on span "RELACION DE DEPENDENCIA" at bounding box center [267, 123] width 171 height 28
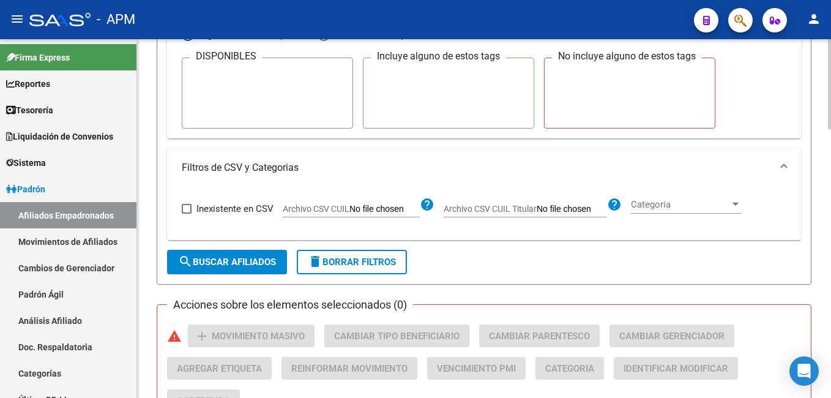
scroll to position [1040, 0]
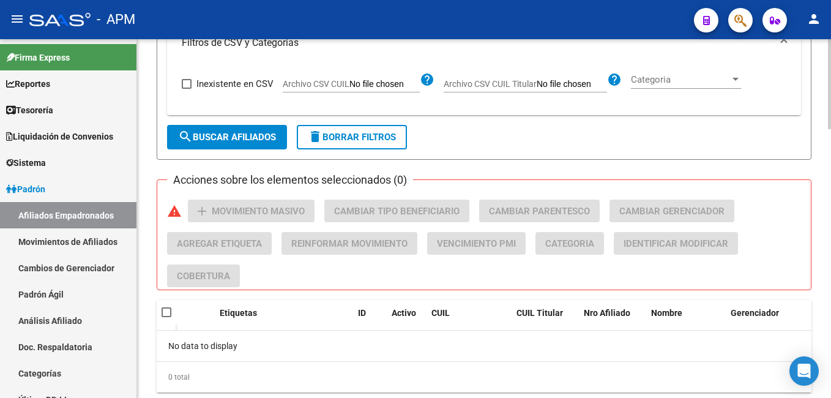
click at [246, 139] on span "search Buscar Afiliados" at bounding box center [227, 136] width 98 height 11
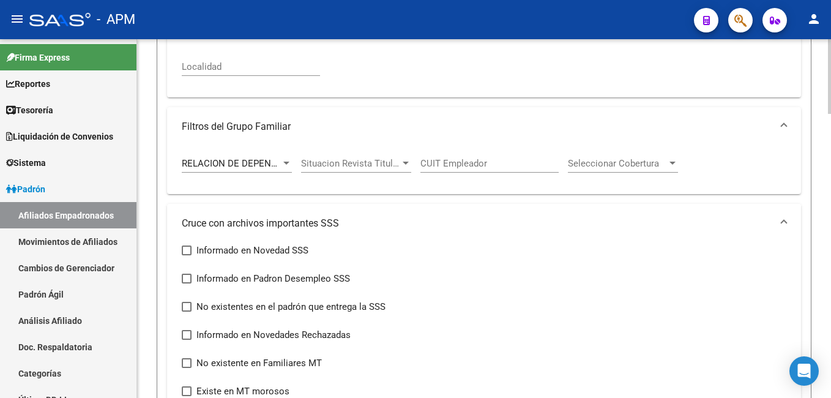
scroll to position [441, 0]
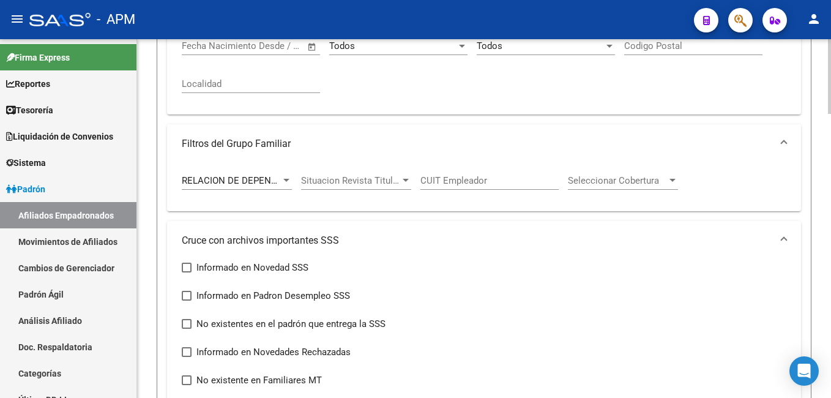
click at [220, 184] on span "RELACION DE DEPENDENCIA" at bounding box center [243, 180] width 122 height 11
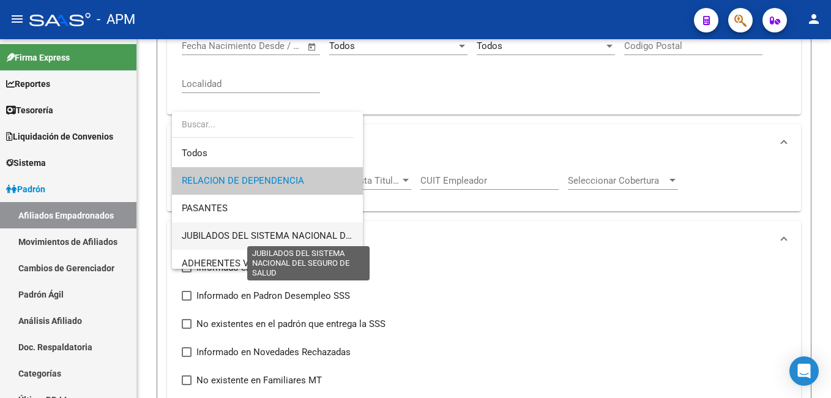
click at [319, 234] on span "JUBILADOS DEL SISTEMA NACIONAL DEL SEGURO DE SALUD" at bounding box center [310, 235] width 257 height 11
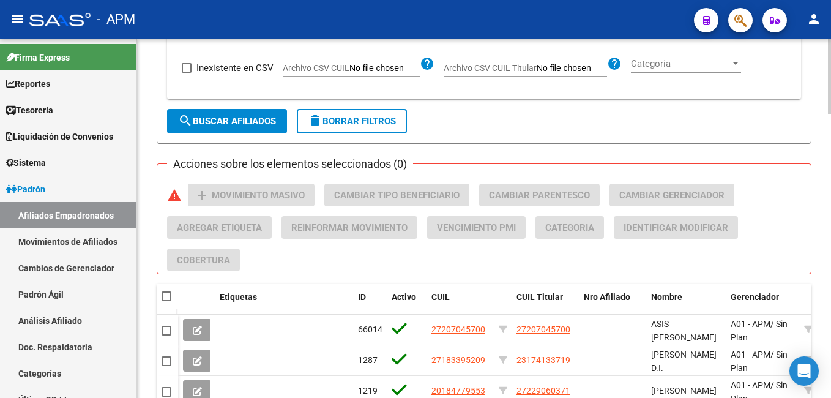
scroll to position [1053, 0]
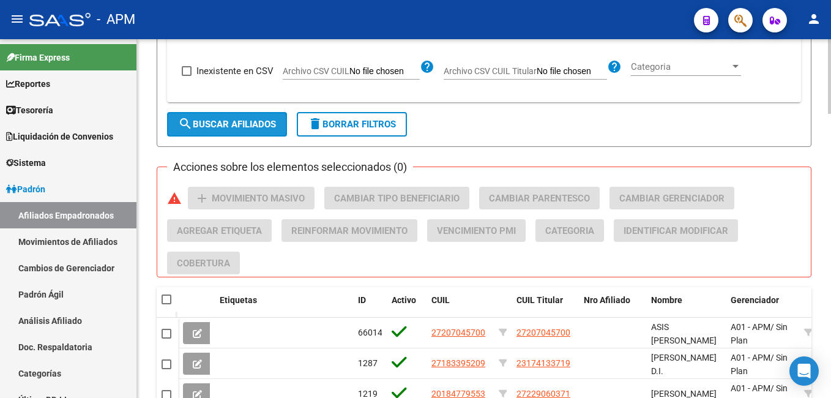
click at [229, 124] on span "search Buscar Afiliados" at bounding box center [227, 124] width 98 height 11
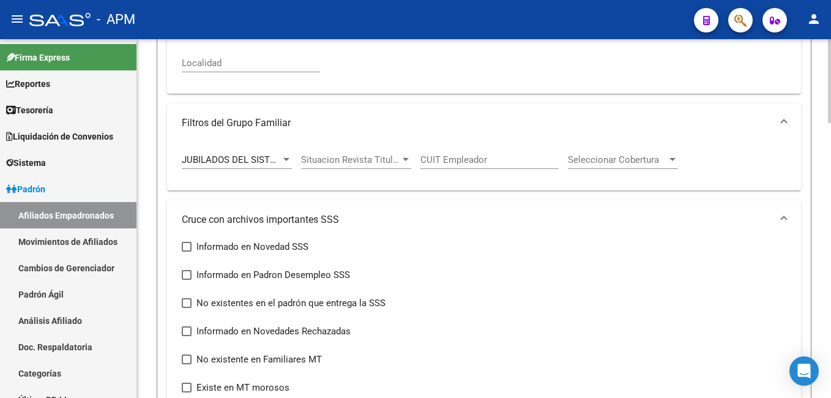
scroll to position [441, 0]
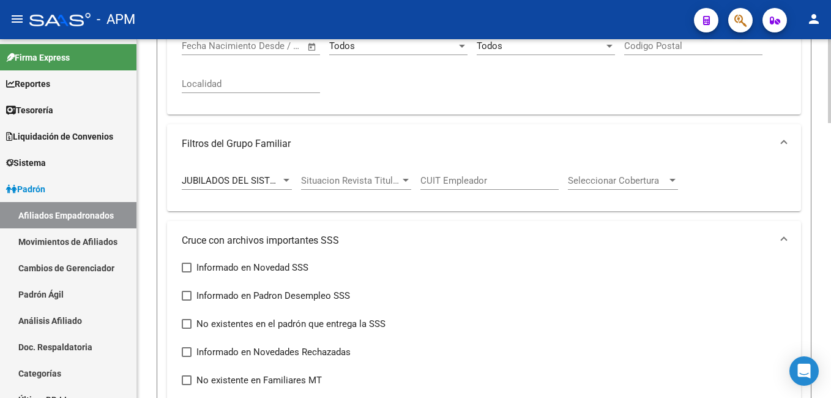
click at [262, 182] on span "JUBILADOS DEL SISTEMA NACIONAL DEL SEGURO DE SALUD" at bounding box center [310, 180] width 257 height 11
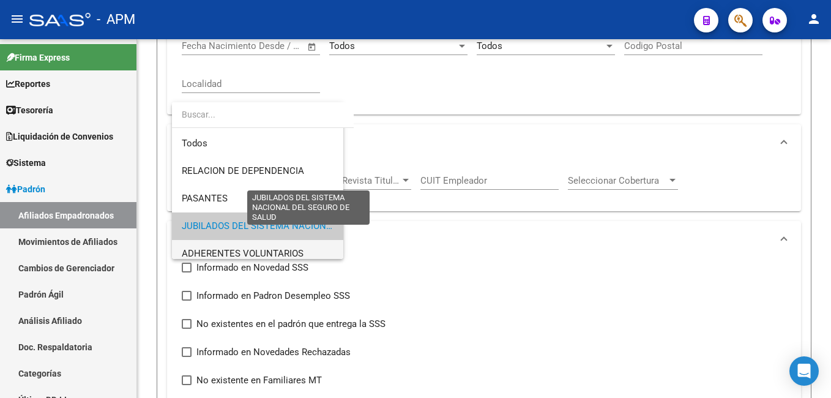
scroll to position [46, 0]
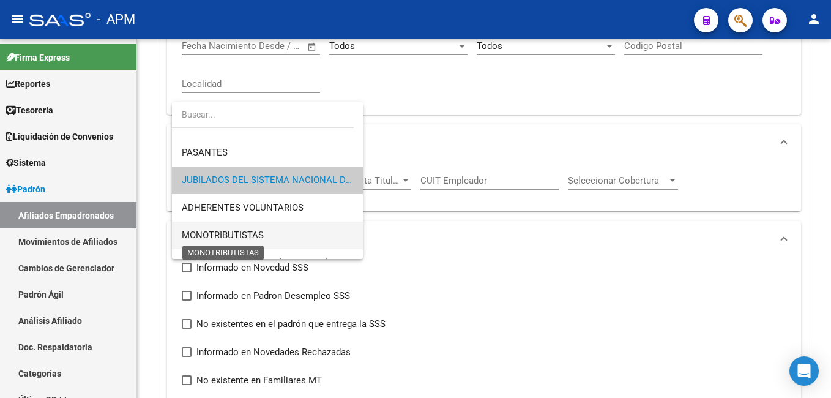
click at [254, 233] on span "MONOTRIBUTISTAS" at bounding box center [223, 234] width 82 height 11
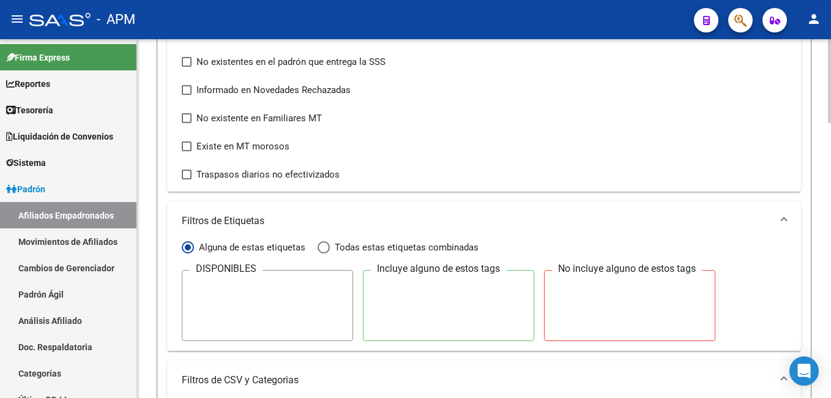
scroll to position [869, 0]
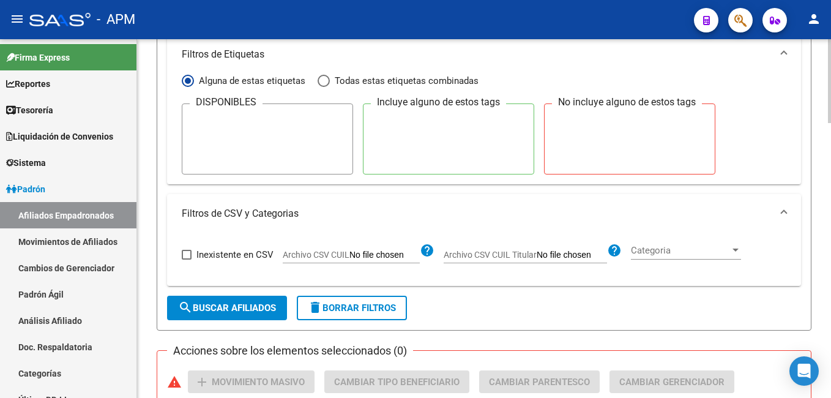
click at [214, 311] on span "search Buscar Afiliados" at bounding box center [227, 307] width 98 height 11
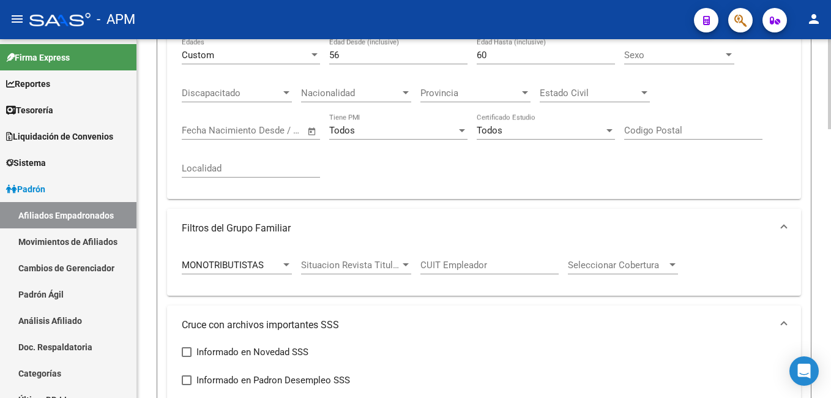
scroll to position [340, 0]
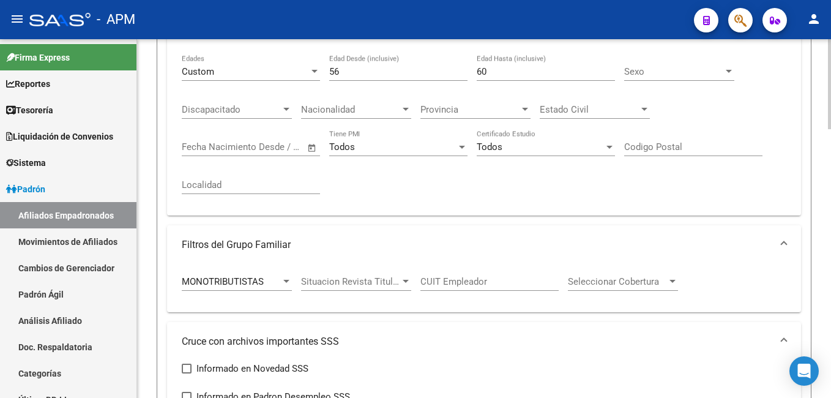
click at [243, 275] on div "MONOTRIBUTISTAS Tipo Beneficiario Titular" at bounding box center [237, 277] width 110 height 26
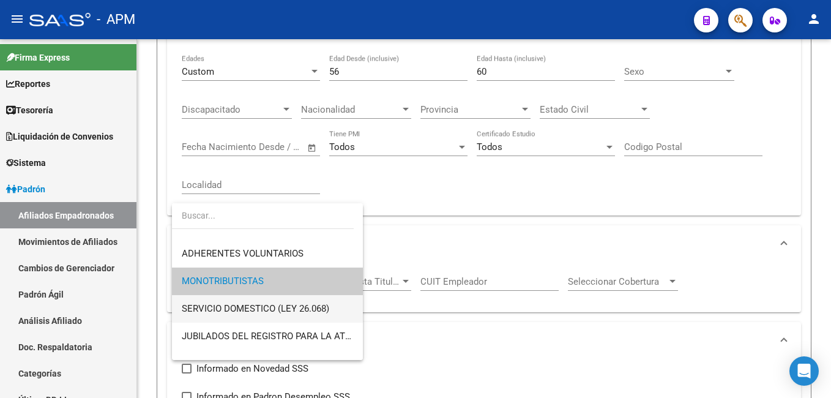
scroll to position [162, 0]
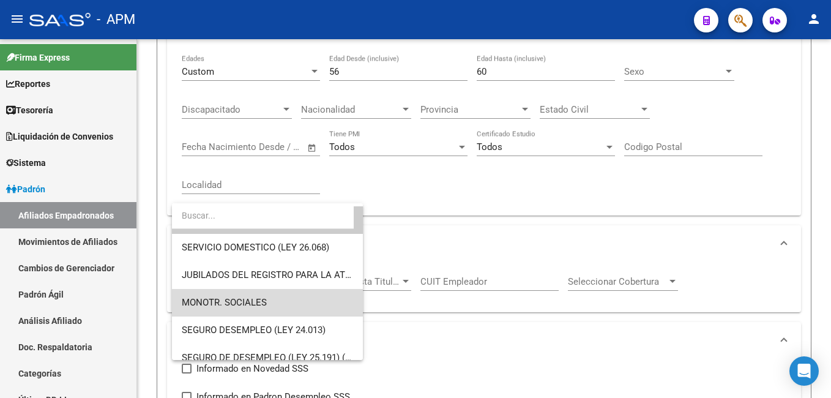
click at [268, 301] on span "MONOTR. SOCIALES" at bounding box center [267, 303] width 171 height 28
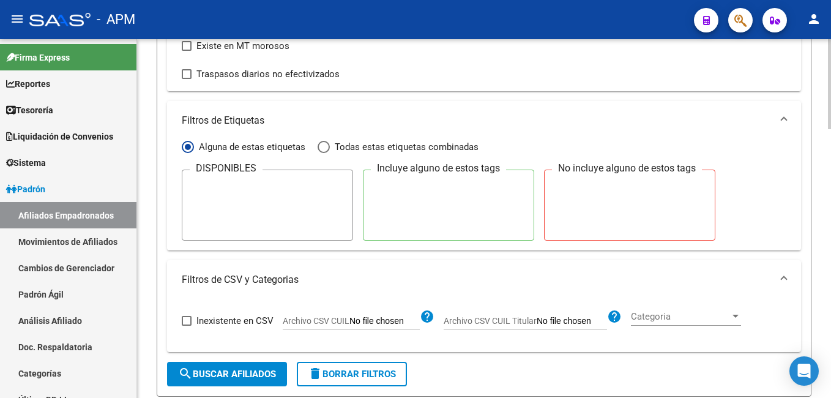
scroll to position [952, 0]
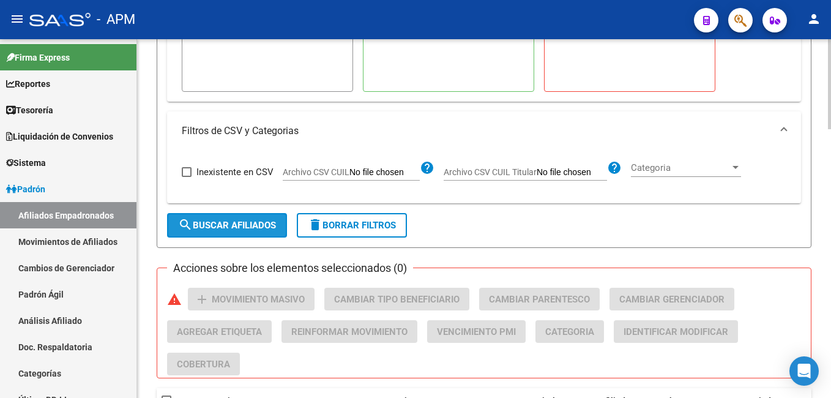
click at [248, 223] on span "search Buscar Afiliados" at bounding box center [227, 225] width 98 height 11
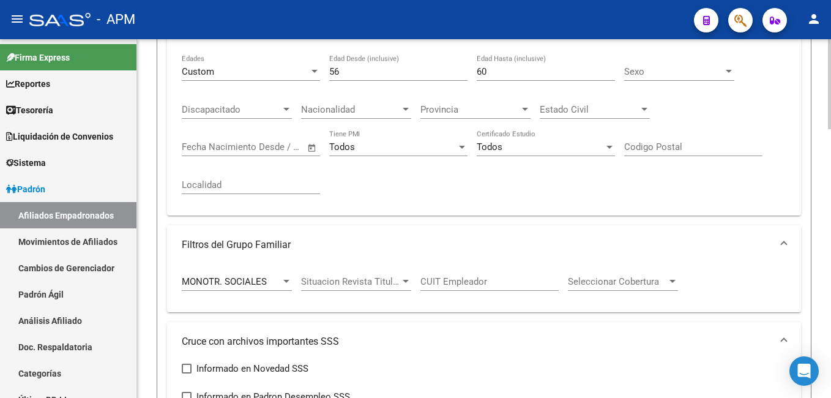
scroll to position [157, 0]
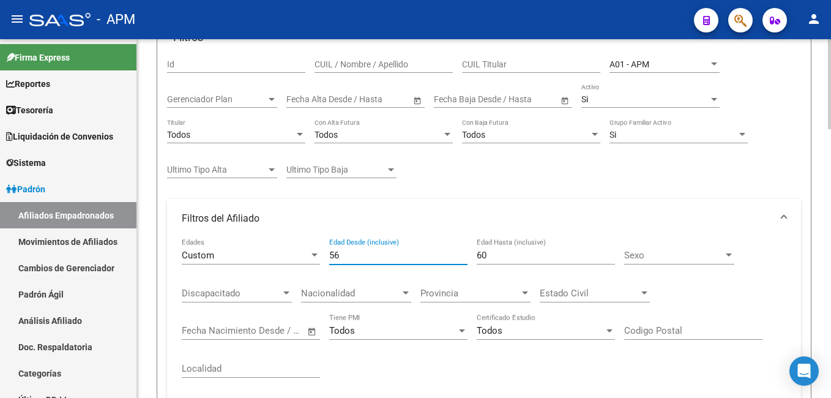
drag, startPoint x: 353, startPoint y: 259, endPoint x: 191, endPoint y: 242, distance: 162.9
click at [196, 251] on div "Custom Edades 56 Edad Desde (inclusive) 60 Edad Hasta (inclusive) Sexo Sexo Dis…" at bounding box center [484, 313] width 604 height 151
type input "61"
drag, startPoint x: 494, startPoint y: 255, endPoint x: 413, endPoint y: 246, distance: 81.2
click at [413, 246] on div "Custom Edades 61 Edad Desde (inclusive) 60 Edad Hasta (inclusive) Sexo Sexo Dis…" at bounding box center [484, 313] width 604 height 151
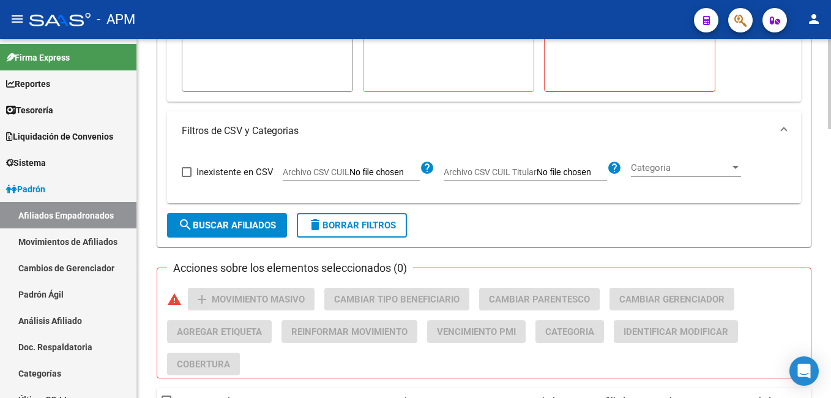
scroll to position [1074, 0]
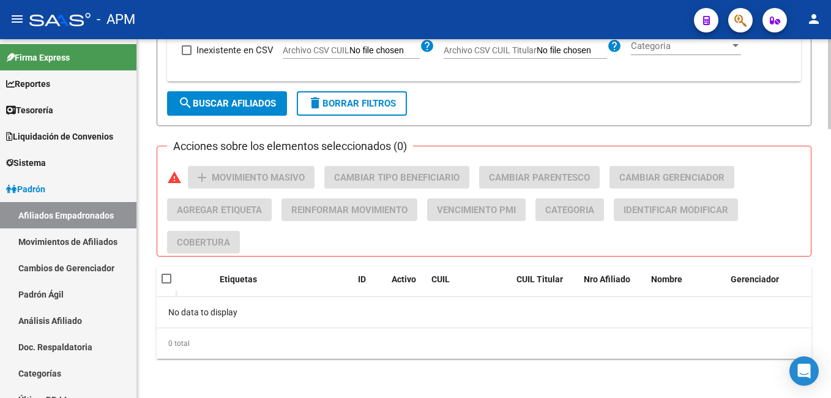
type input "64"
click at [232, 110] on button "search Buscar Afiliados" at bounding box center [227, 103] width 120 height 24
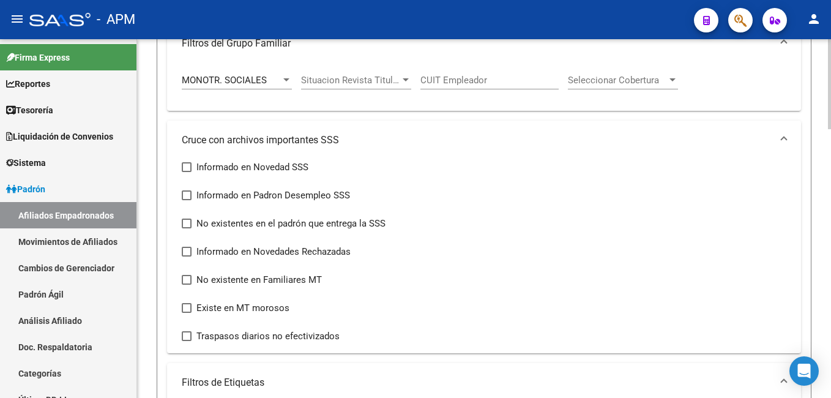
scroll to position [462, 0]
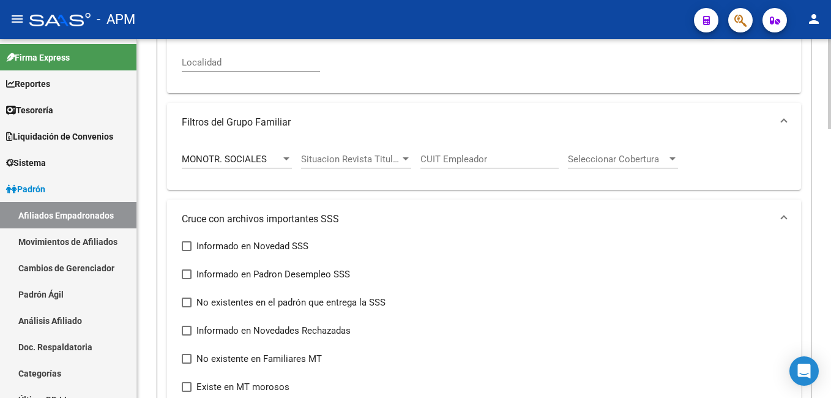
click at [243, 154] on span "MONOTR. SOCIALES" at bounding box center [224, 159] width 85 height 11
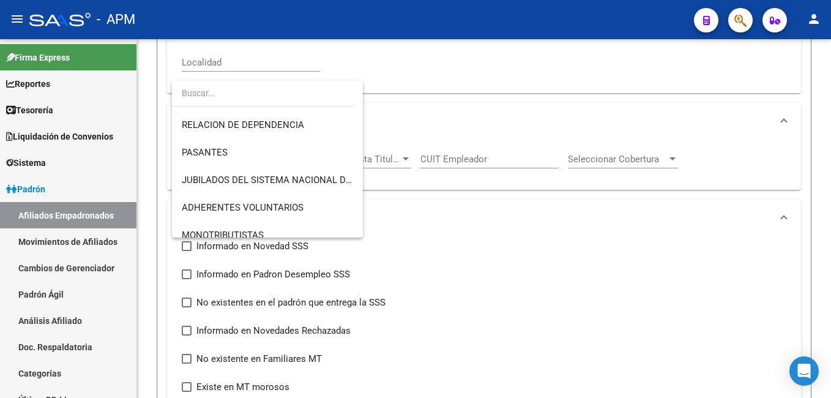
scroll to position [0, 0]
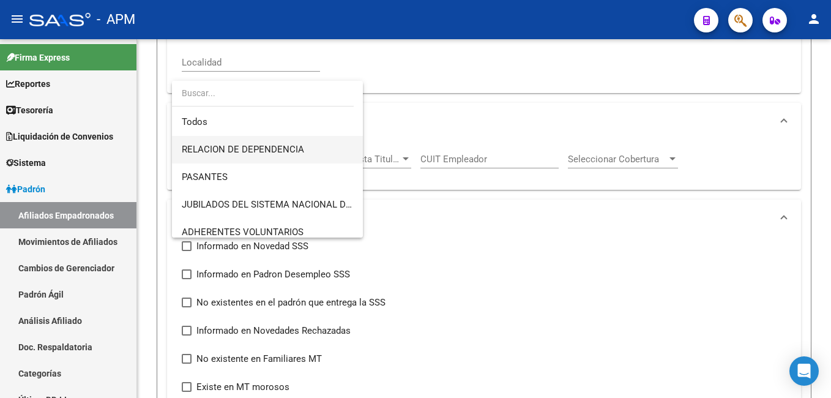
click at [239, 155] on span "RELACION DE DEPENDENCIA" at bounding box center [267, 150] width 171 height 28
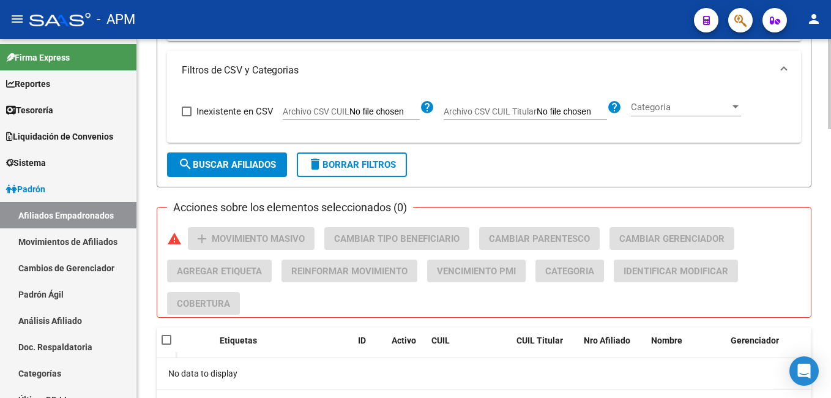
scroll to position [1013, 0]
click at [241, 164] on span "search Buscar Afiliados" at bounding box center [227, 163] width 98 height 11
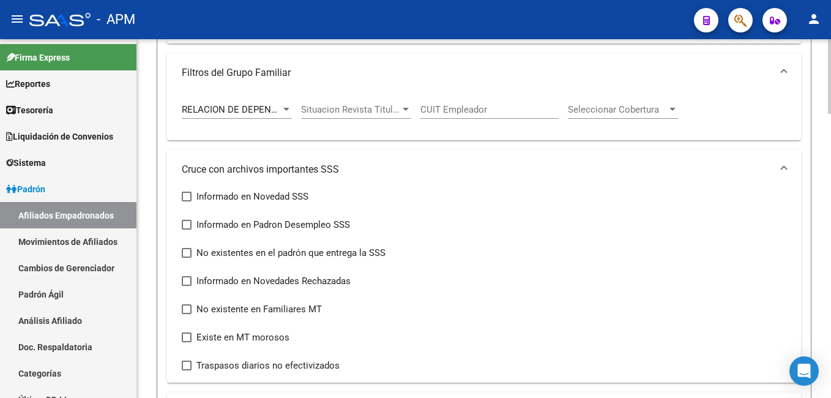
scroll to position [441, 0]
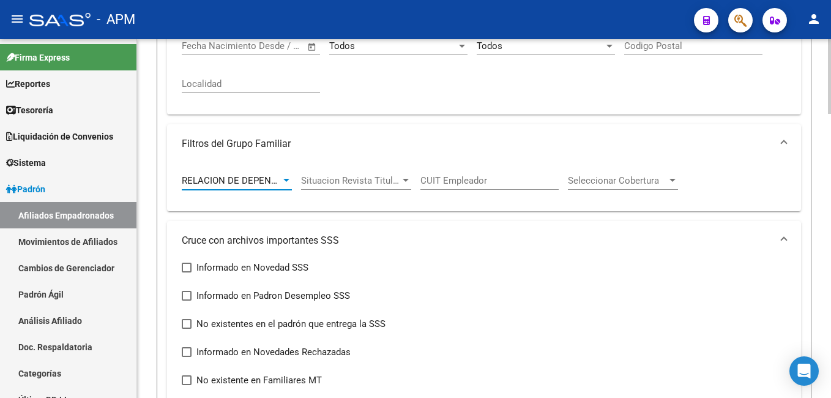
click at [256, 178] on span "RELACION DE DEPENDENCIA" at bounding box center [243, 180] width 122 height 11
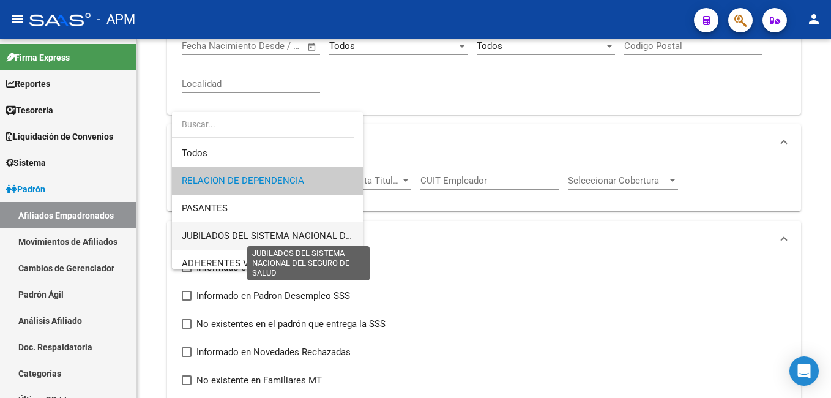
click at [296, 234] on span "JUBILADOS DEL SISTEMA NACIONAL DEL SEGURO DE SALUD" at bounding box center [310, 235] width 257 height 11
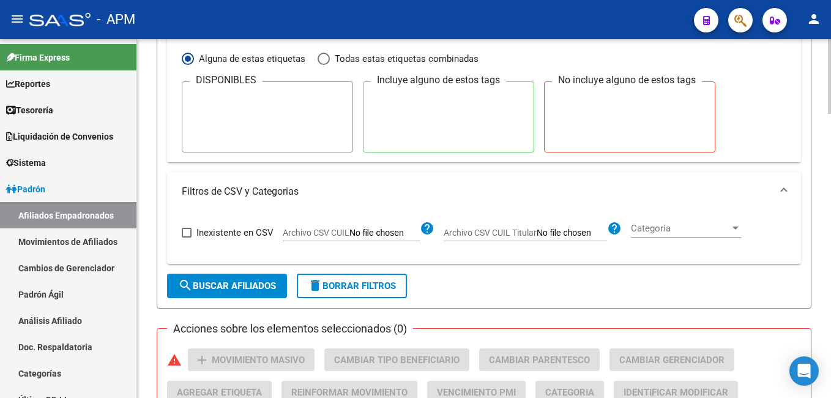
scroll to position [1053, 0]
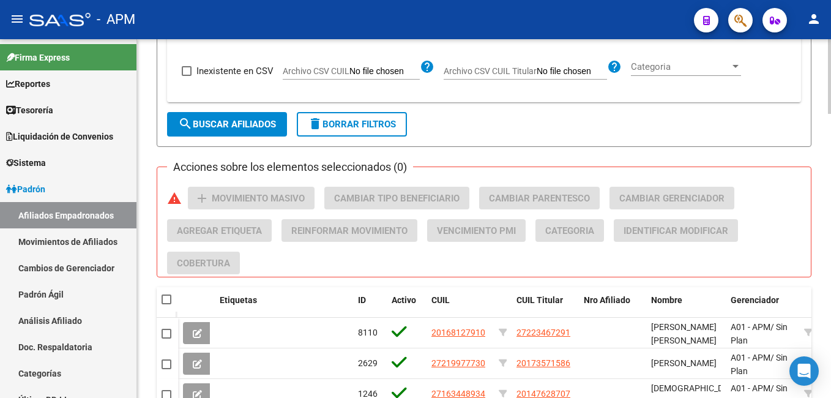
click at [246, 117] on button "search Buscar Afiliados" at bounding box center [227, 124] width 120 height 24
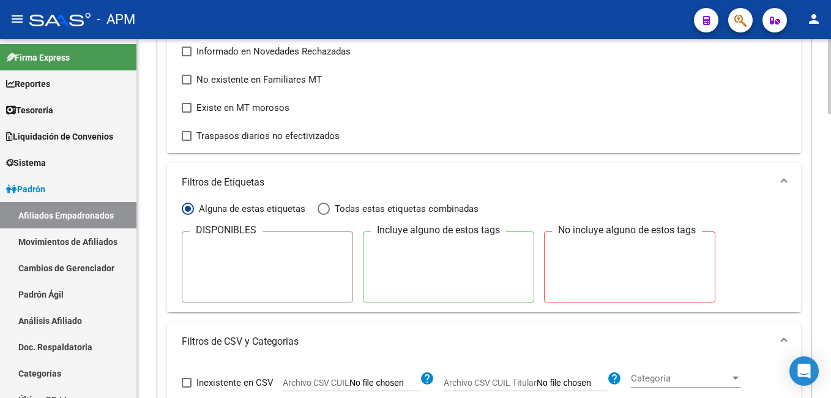
scroll to position [502, 0]
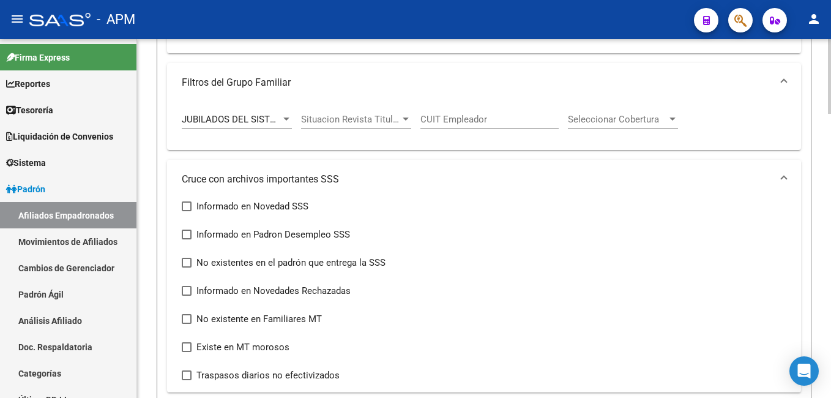
click at [270, 114] on span "JUBILADOS DEL SISTEMA NACIONAL DEL SEGURO DE SALUD" at bounding box center [310, 119] width 257 height 11
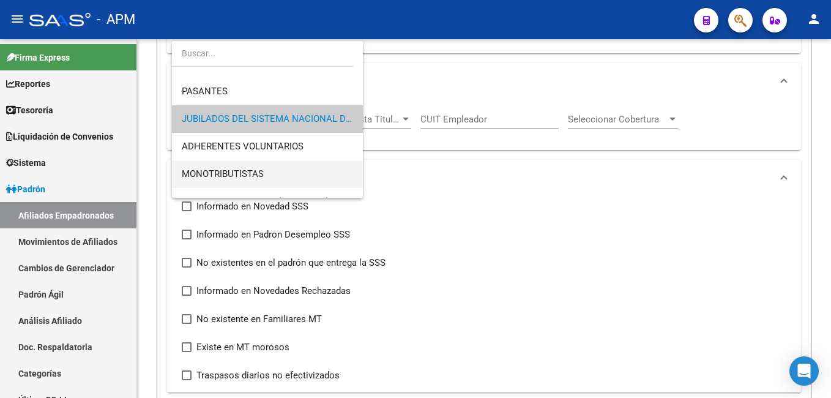
scroll to position [168, 0]
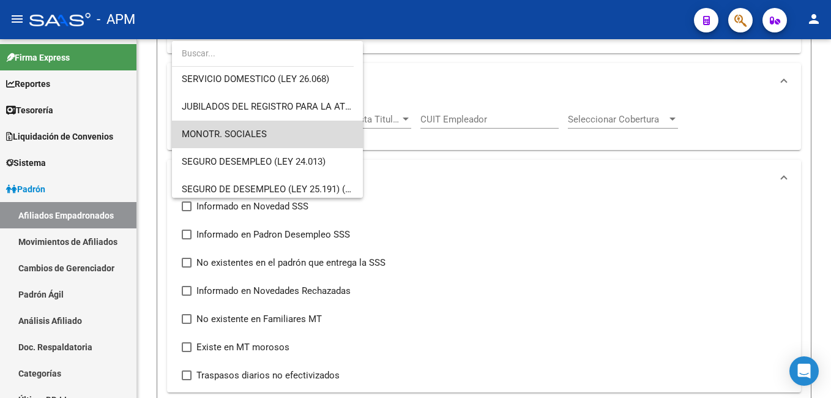
click at [286, 133] on span "MONOTR. SOCIALES" at bounding box center [267, 134] width 171 height 28
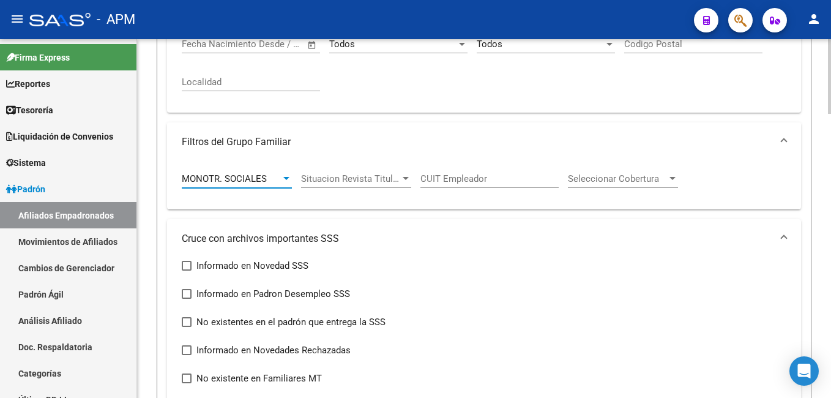
scroll to position [441, 0]
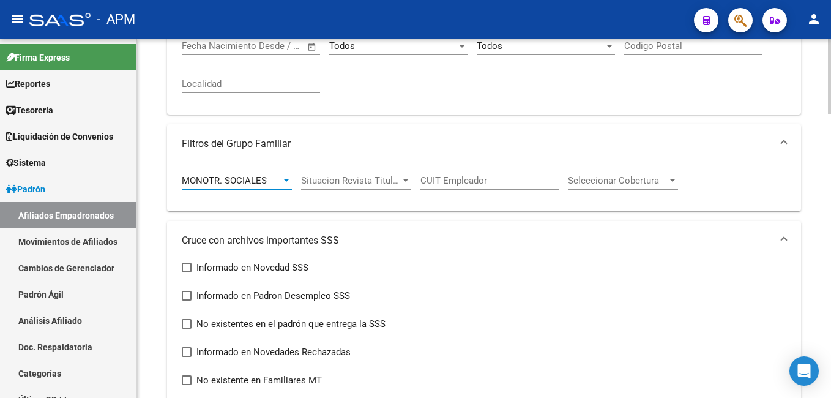
click at [248, 183] on span "MONOTR. SOCIALES" at bounding box center [224, 180] width 85 height 11
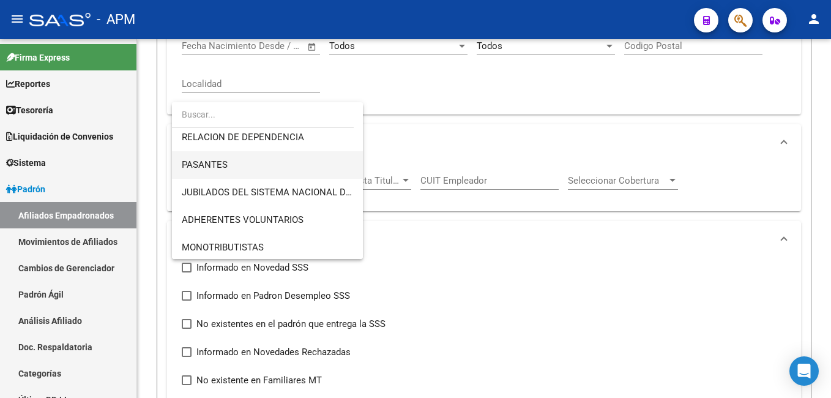
scroll to position [61, 0]
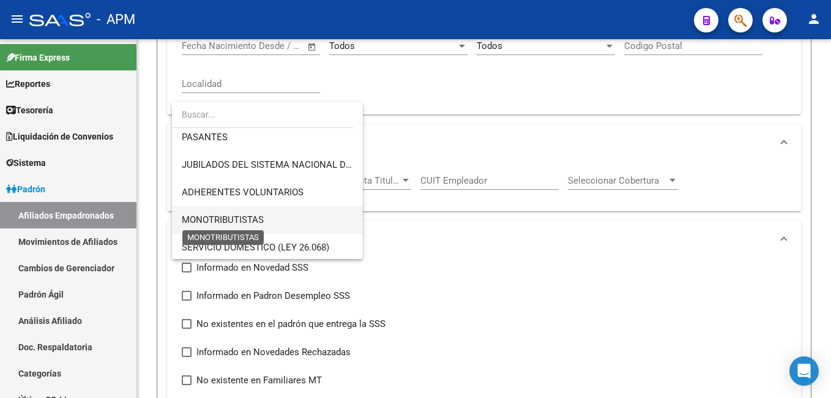
click at [258, 220] on span "MONOTRIBUTISTAS" at bounding box center [223, 219] width 82 height 11
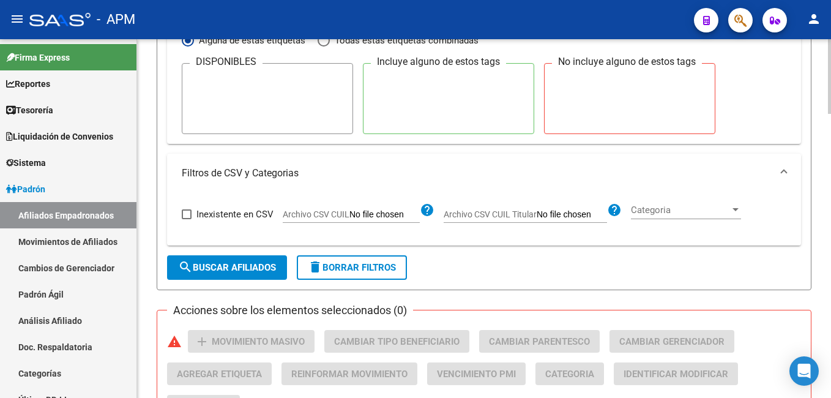
scroll to position [1053, 0]
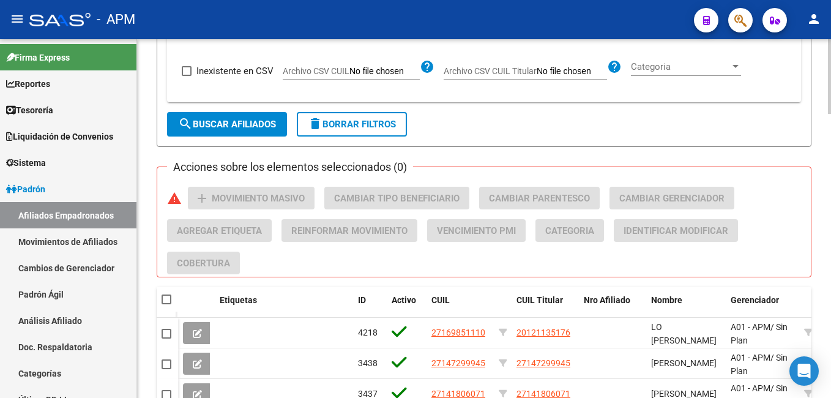
click at [226, 117] on button "search Buscar Afiliados" at bounding box center [227, 124] width 120 height 24
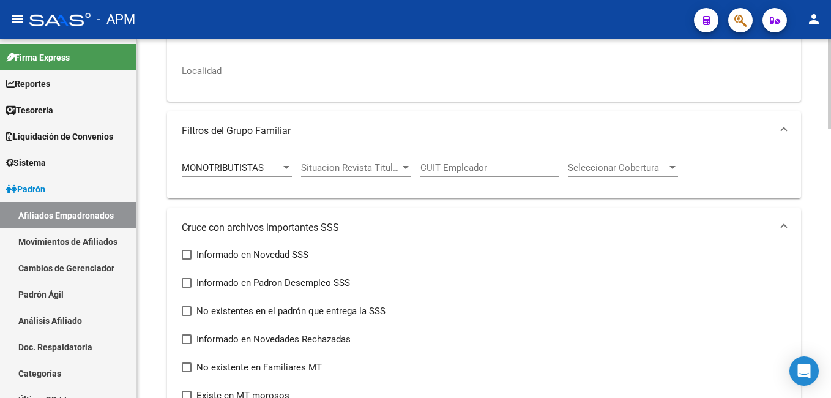
scroll to position [441, 0]
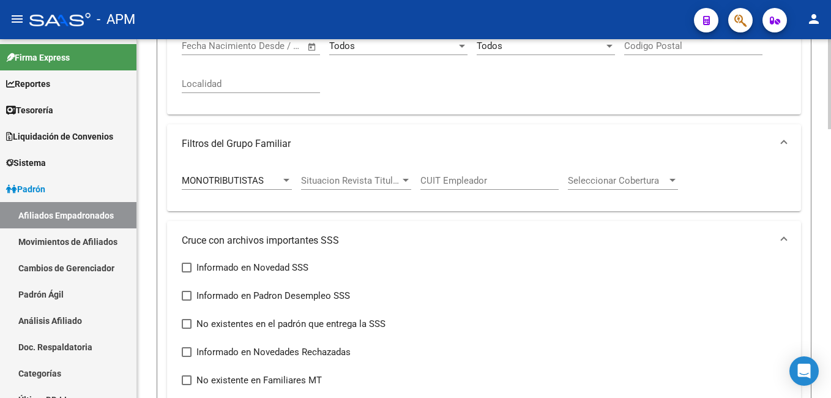
click at [275, 180] on div "MONOTRIBUTISTAS" at bounding box center [231, 180] width 99 height 11
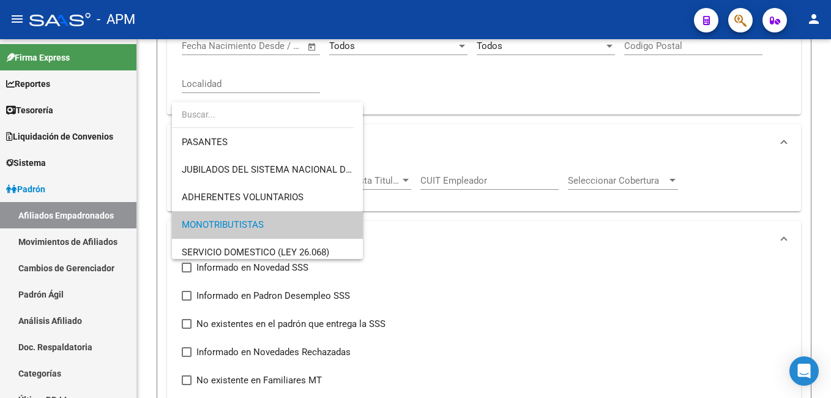
scroll to position [0, 0]
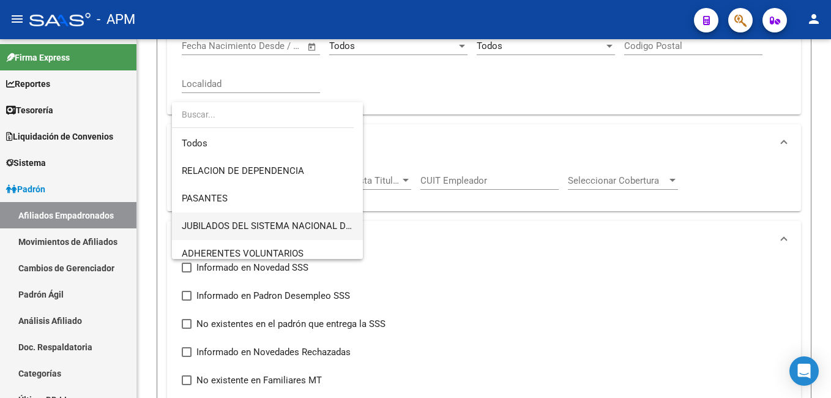
click at [265, 218] on span "JUBILADOS DEL SISTEMA NACIONAL DEL SEGURO DE SALUD" at bounding box center [267, 226] width 171 height 28
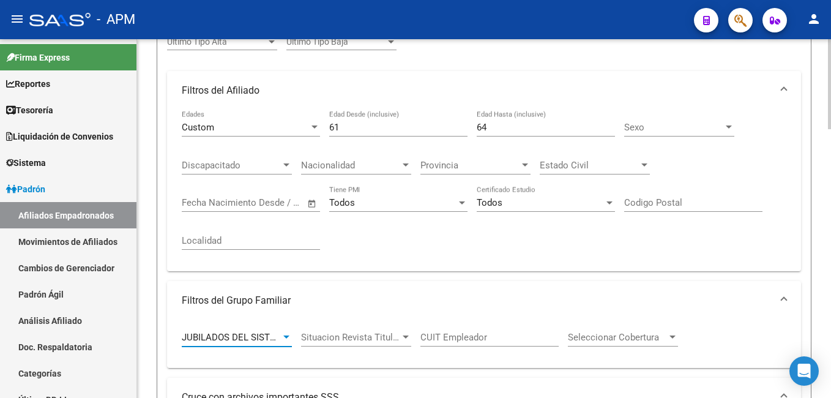
scroll to position [196, 0]
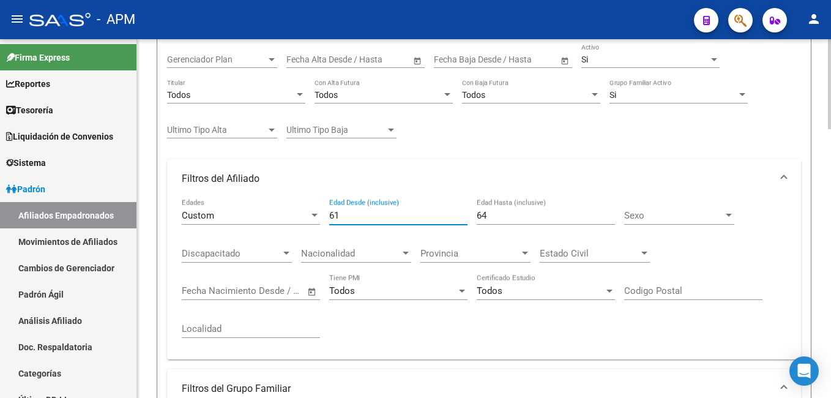
drag, startPoint x: 372, startPoint y: 215, endPoint x: 308, endPoint y: 210, distance: 63.7
click at [308, 210] on div "Custom Edades 61 Edad Desde (inclusive) 64 Edad Hasta (inclusive) Sexo Sexo Dis…" at bounding box center [484, 273] width 604 height 151
type input "65"
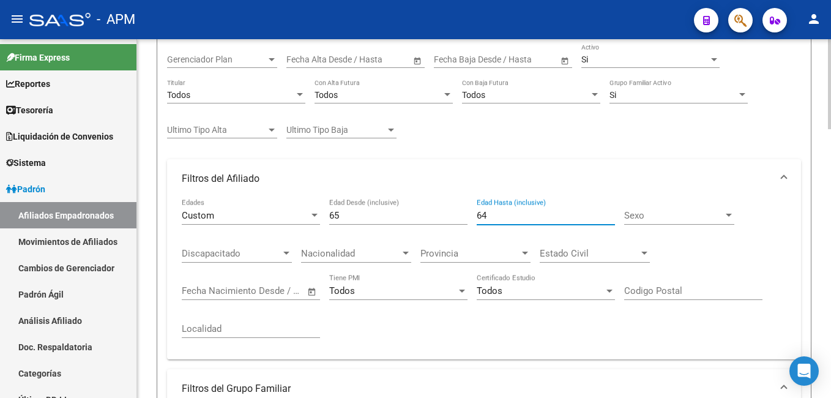
drag, startPoint x: 500, startPoint y: 210, endPoint x: 467, endPoint y: 212, distance: 33.1
click at [467, 212] on div "Custom Edades 65 Edad Desde (inclusive) 64 Edad Hasta (inclusive) Sexo Sexo Dis…" at bounding box center [484, 273] width 604 height 151
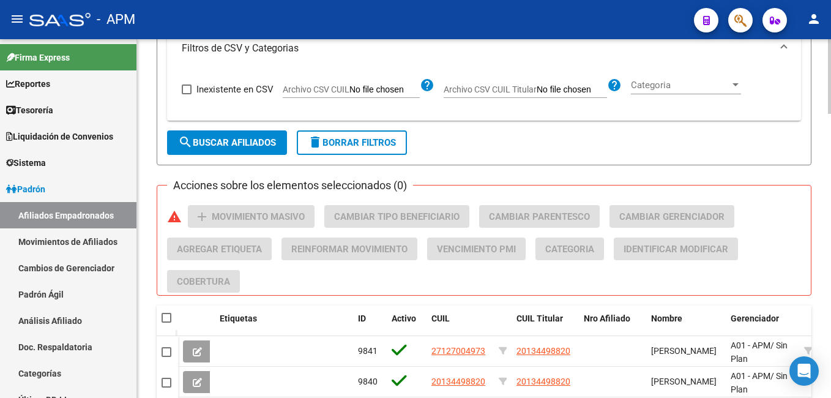
scroll to position [1114, 0]
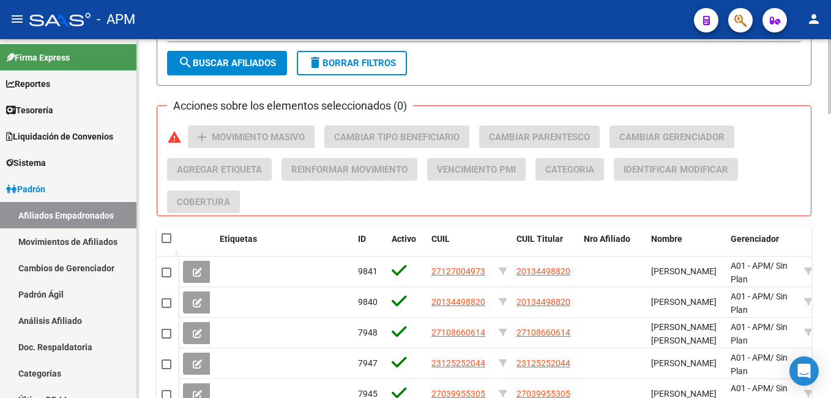
type input "109"
click at [266, 61] on span "search Buscar Afiliados" at bounding box center [227, 62] width 98 height 11
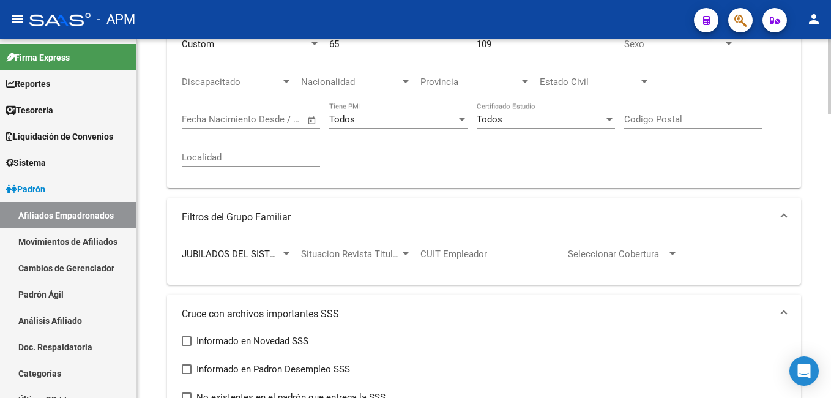
scroll to position [319, 0]
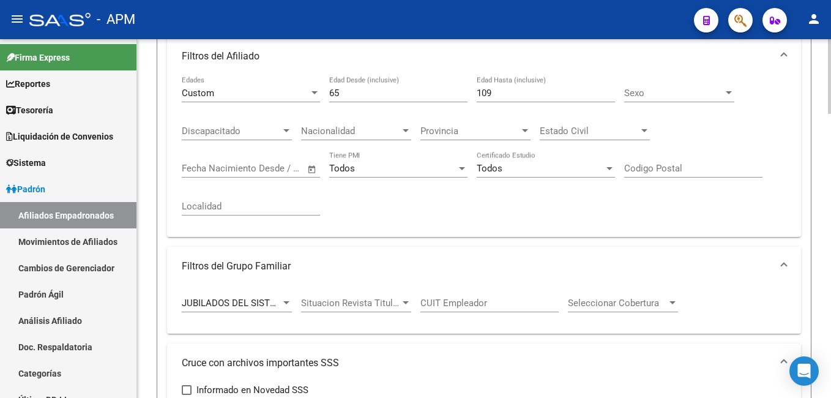
click at [220, 299] on span "JUBILADOS DEL SISTEMA NACIONAL DEL SEGURO DE SALUD" at bounding box center [310, 302] width 257 height 11
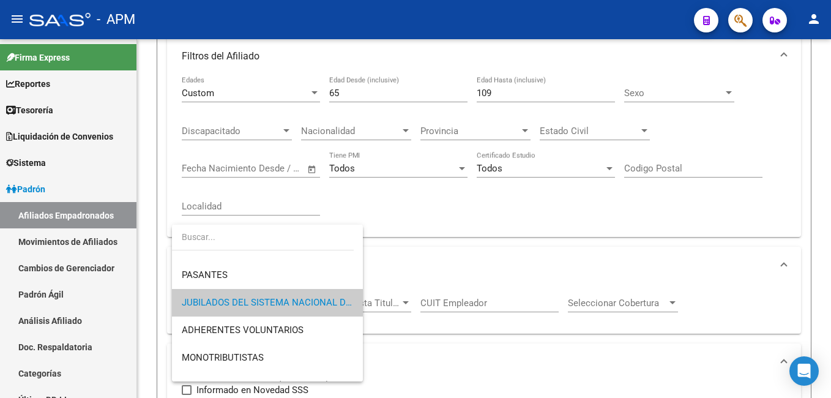
scroll to position [0, 0]
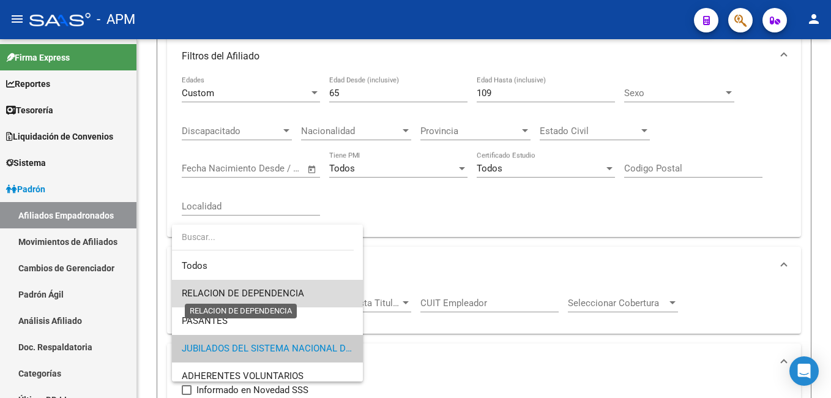
click at [287, 289] on span "RELACION DE DEPENDENCIA" at bounding box center [243, 292] width 122 height 11
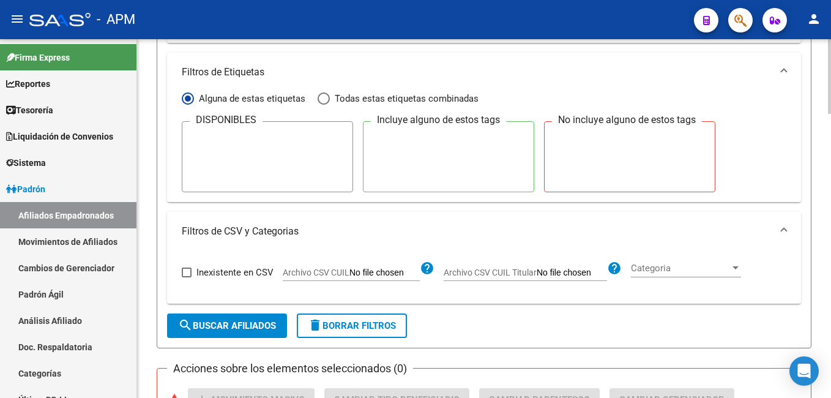
scroll to position [869, 0]
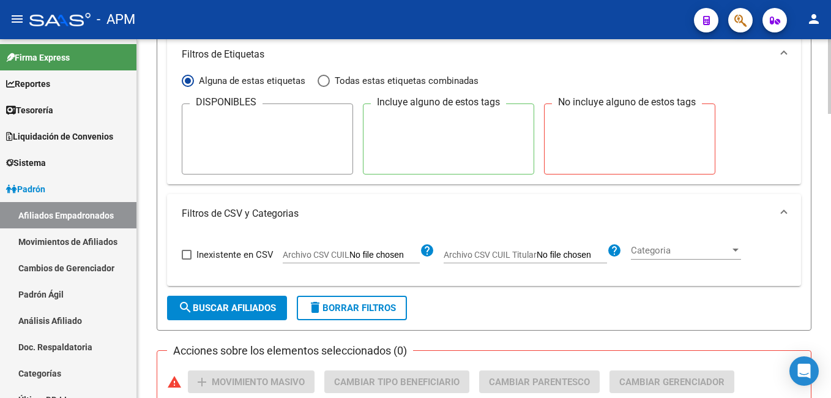
click at [261, 301] on button "search Buscar Afiliados" at bounding box center [227, 307] width 120 height 24
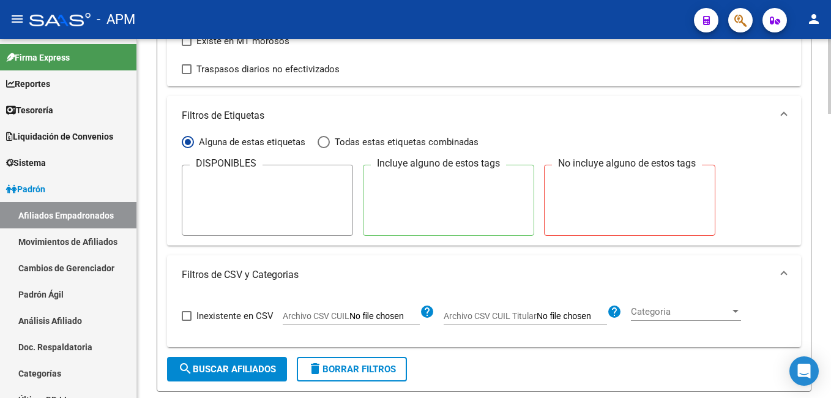
scroll to position [441, 0]
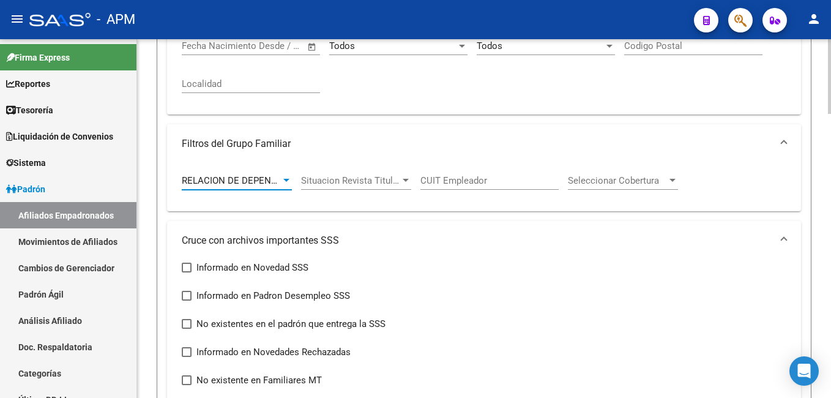
click at [252, 176] on span "RELACION DE DEPENDENCIA" at bounding box center [243, 180] width 122 height 11
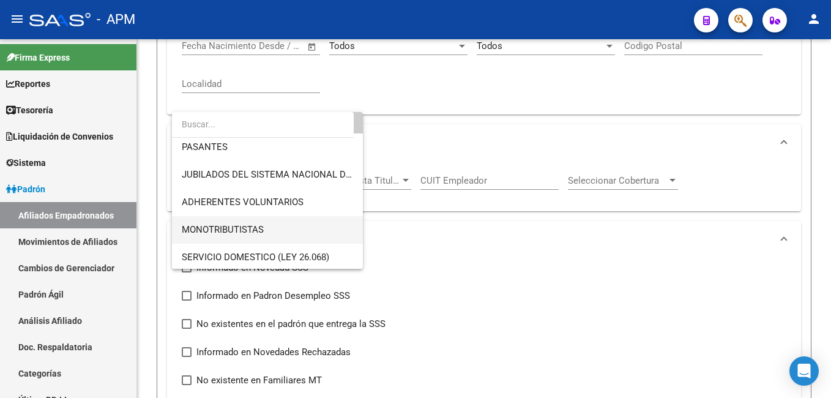
scroll to position [122, 0]
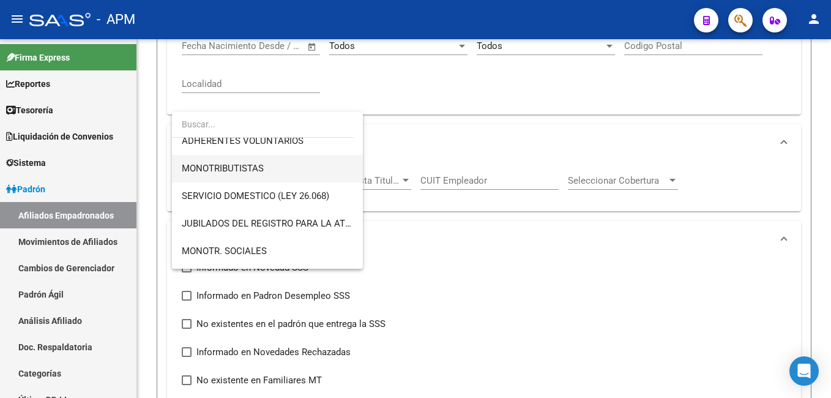
click at [272, 166] on span "MONOTRIBUTISTAS" at bounding box center [267, 169] width 171 height 28
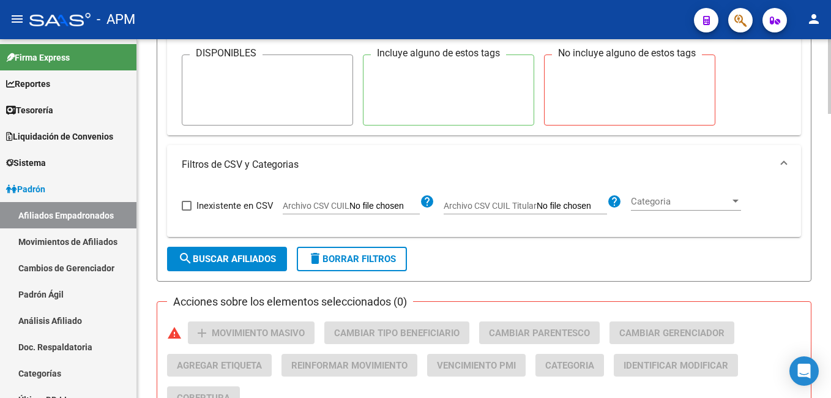
scroll to position [930, 0]
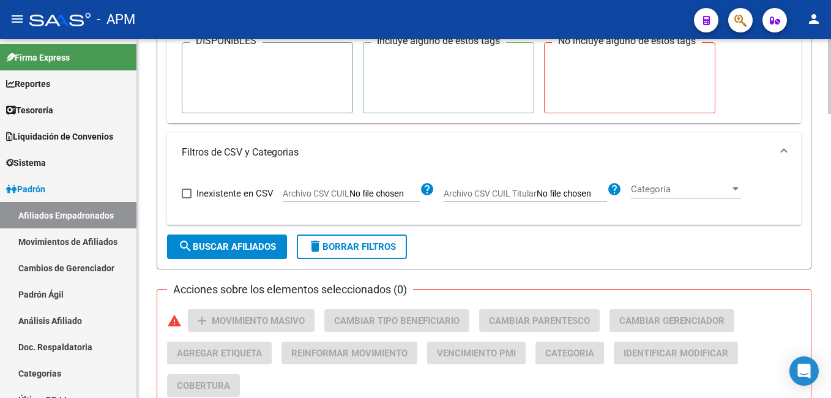
click at [243, 258] on button "search Buscar Afiliados" at bounding box center [227, 246] width 120 height 24
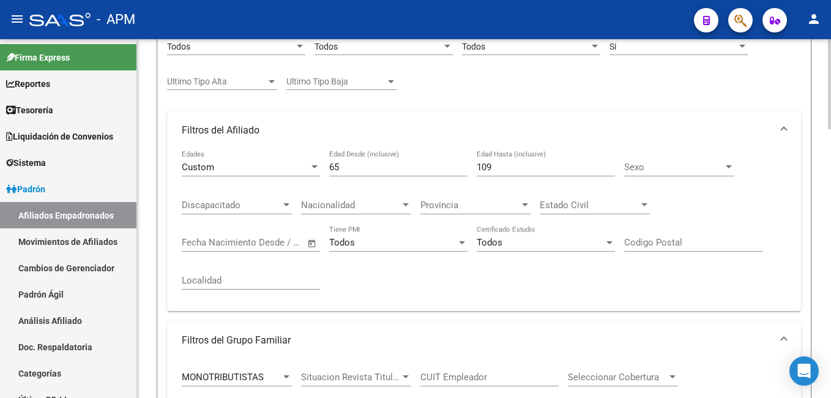
scroll to position [306, 0]
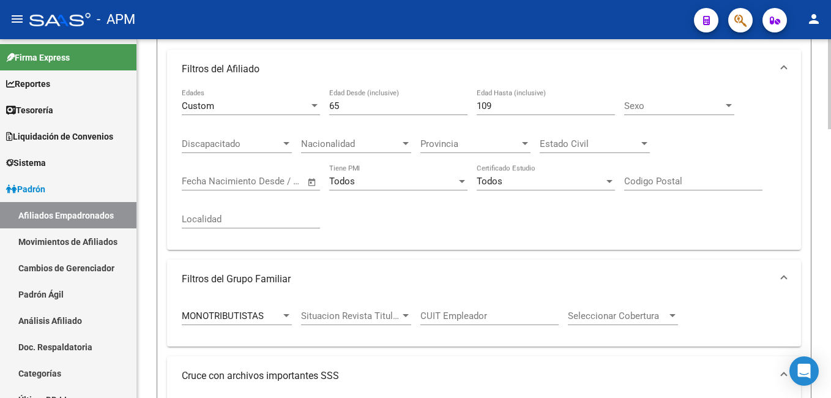
click at [256, 319] on span "MONOTRIBUTISTAS" at bounding box center [223, 315] width 82 height 11
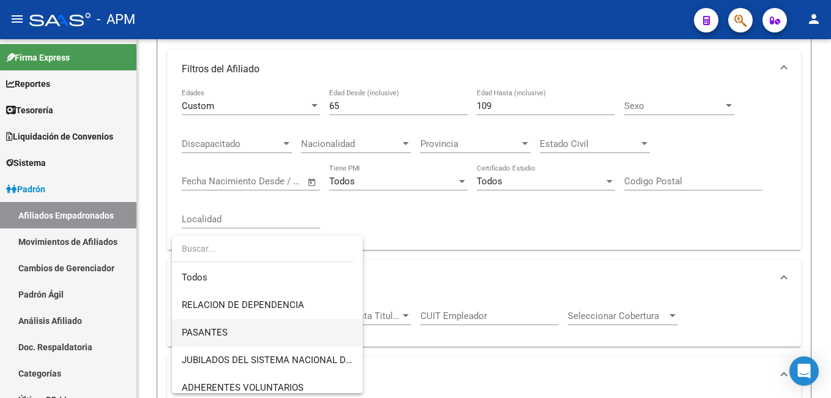
scroll to position [61, 0]
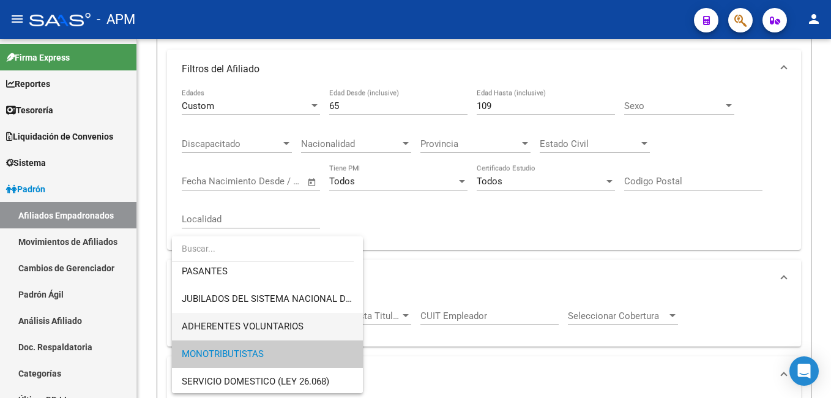
click at [270, 319] on span "ADHERENTES VOLUNTARIOS" at bounding box center [267, 327] width 171 height 28
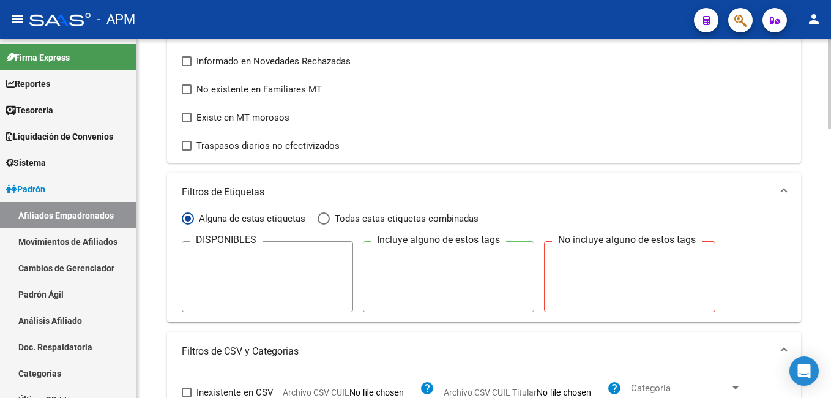
scroll to position [917, 0]
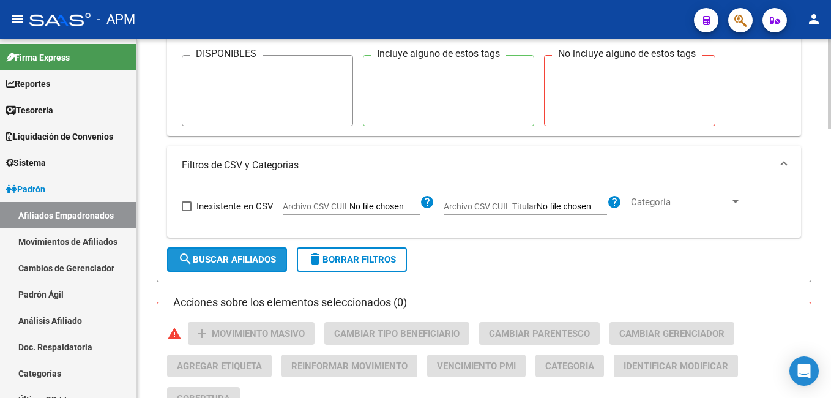
click at [250, 261] on span "search Buscar Afiliados" at bounding box center [227, 259] width 98 height 11
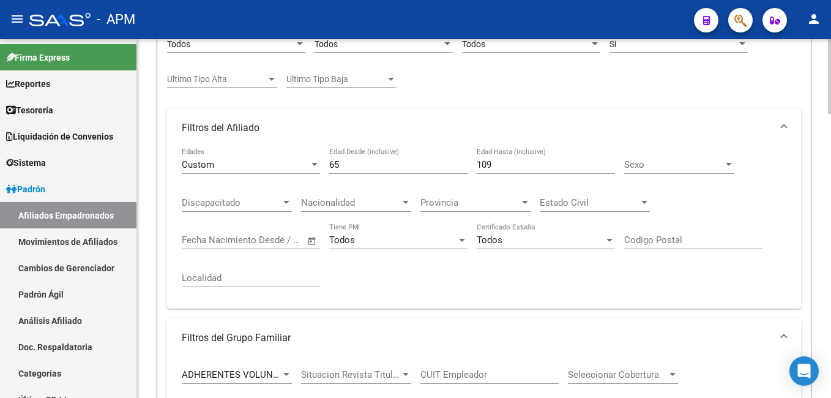
scroll to position [245, 0]
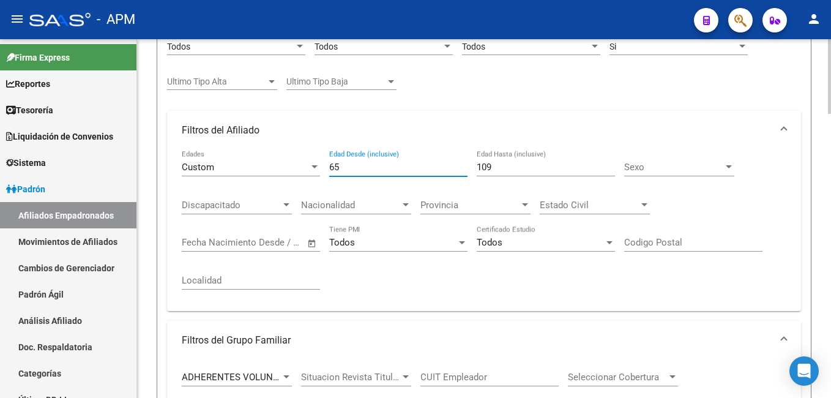
drag, startPoint x: 363, startPoint y: 160, endPoint x: 358, endPoint y: 172, distance: 12.6
click at [358, 172] on div "65 Edad Desde (inclusive)" at bounding box center [398, 163] width 138 height 26
type input "6"
type input "61"
drag, startPoint x: 493, startPoint y: 169, endPoint x: 455, endPoint y: 166, distance: 38.0
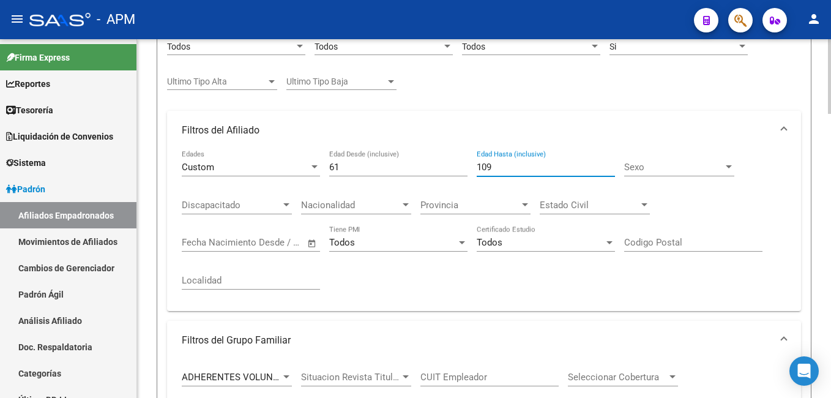
click at [455, 166] on div "Custom Edades 61 Edad Desde (inclusive) 109 Edad Hasta (inclusive) Sexo Sexo Di…" at bounding box center [484, 225] width 604 height 151
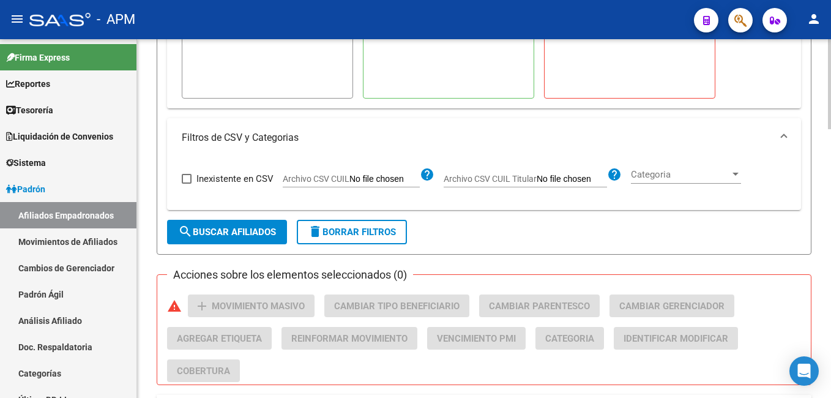
scroll to position [979, 0]
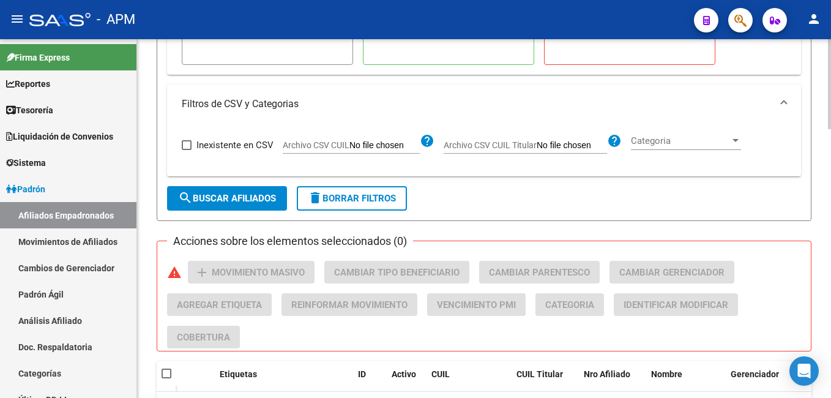
type input "64"
click at [248, 194] on span "search Buscar Afiliados" at bounding box center [227, 198] width 98 height 11
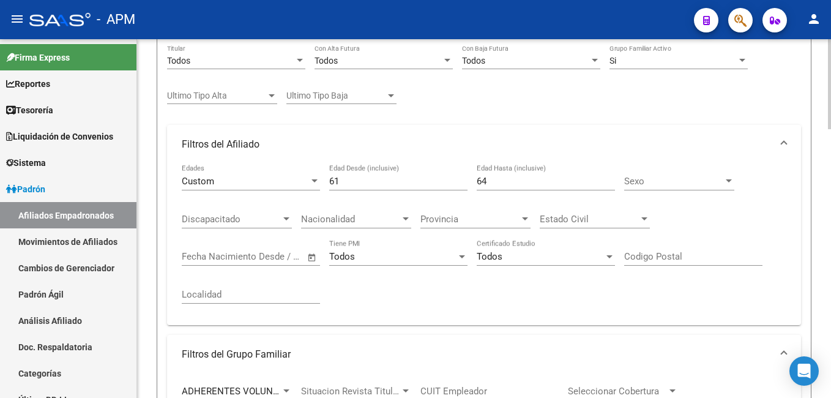
scroll to position [218, 0]
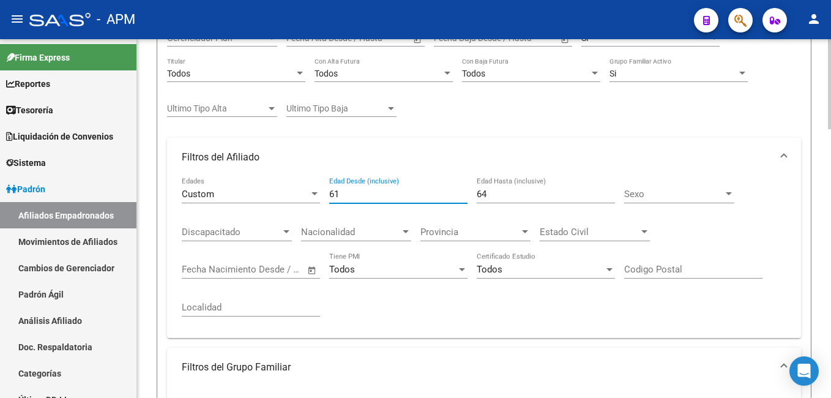
drag, startPoint x: 350, startPoint y: 193, endPoint x: 320, endPoint y: 191, distance: 30.6
click at [320, 191] on div "Custom Edades 61 Edad Desde (inclusive) 64 Edad Hasta (inclusive) Sexo Sexo Dis…" at bounding box center [484, 252] width 604 height 151
type input "56"
drag, startPoint x: 521, startPoint y: 185, endPoint x: 515, endPoint y: 185, distance: 6.1
click at [515, 185] on div "64 Edad Hasta (inclusive)" at bounding box center [545, 190] width 138 height 26
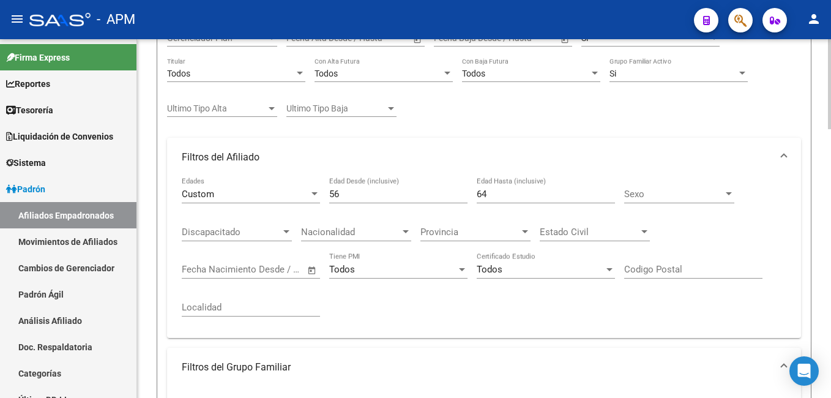
drag, startPoint x: 515, startPoint y: 185, endPoint x: 496, endPoint y: 190, distance: 19.4
click at [496, 190] on div "64 Edad Hasta (inclusive)" at bounding box center [545, 190] width 138 height 26
drag, startPoint x: 496, startPoint y: 190, endPoint x: 459, endPoint y: 187, distance: 36.8
click at [459, 187] on div "Custom Edades 56 Edad Desde (inclusive) 64 Edad Hasta (inclusive) Sexo Sexo Dis…" at bounding box center [484, 252] width 604 height 151
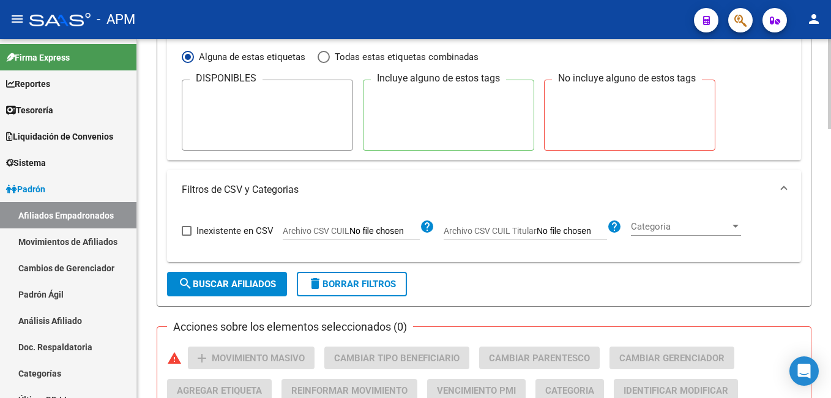
scroll to position [1013, 0]
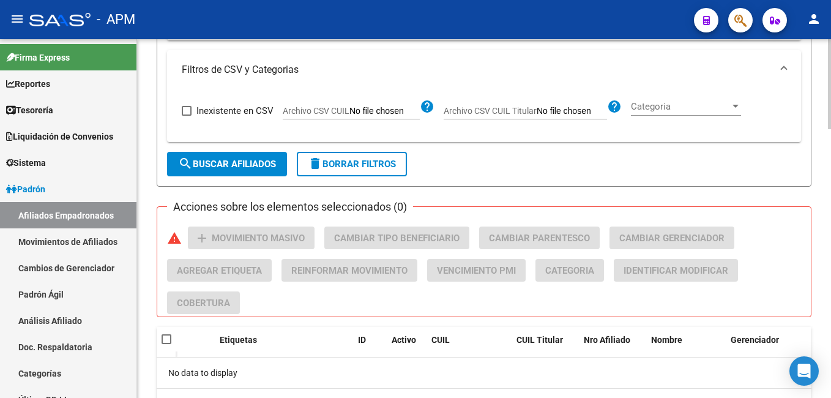
type input "60"
click at [212, 161] on span "search Buscar Afiliados" at bounding box center [227, 163] width 98 height 11
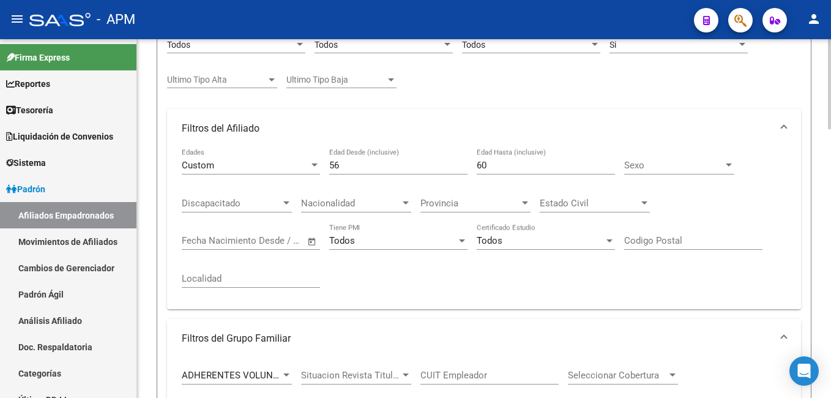
scroll to position [218, 0]
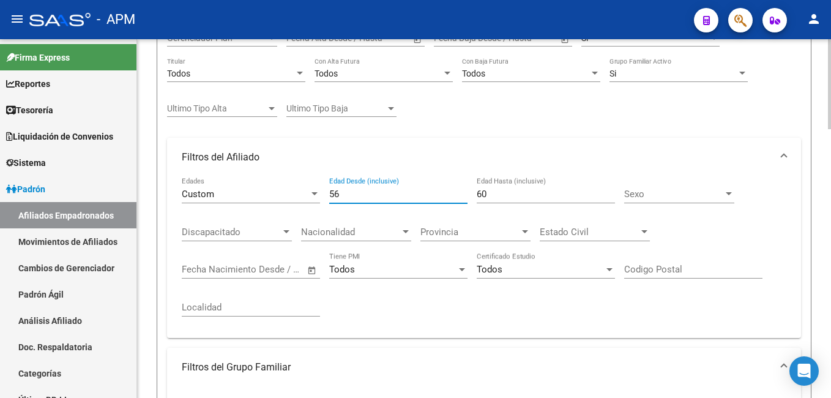
drag, startPoint x: 353, startPoint y: 191, endPoint x: 304, endPoint y: 190, distance: 48.9
click at [304, 190] on div "Custom Edades 56 Edad Desde (inclusive) 60 Edad Hasta (inclusive) Sexo Sexo Dis…" at bounding box center [484, 252] width 604 height 151
type input "50"
click at [493, 193] on input "60" at bounding box center [545, 193] width 138 height 11
drag, startPoint x: 491, startPoint y: 193, endPoint x: 463, endPoint y: 186, distance: 28.9
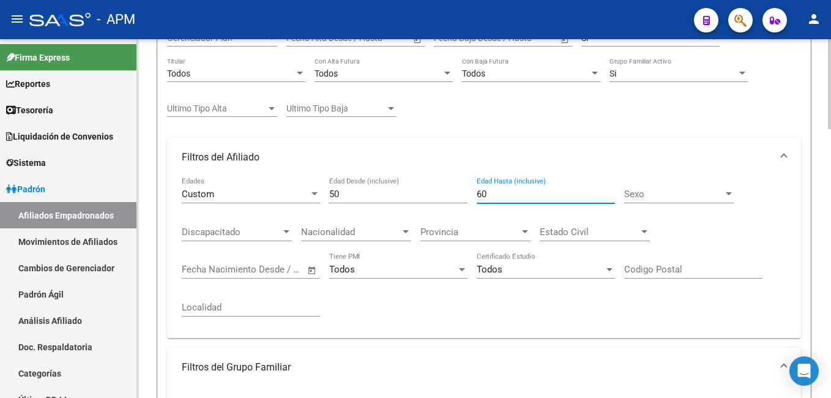
click at [463, 186] on div "Custom Edades 50 Edad Desde (inclusive) 60 Edad Hasta (inclusive) Sexo Sexo Dis…" at bounding box center [484, 252] width 604 height 151
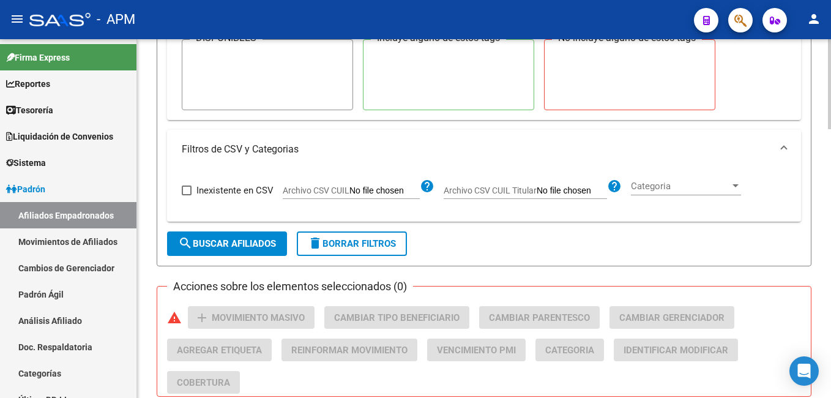
scroll to position [952, 0]
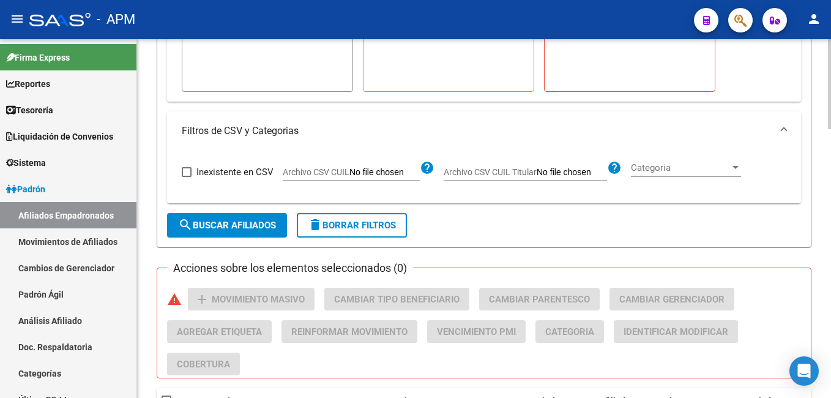
type input "55"
click at [234, 224] on span "search Buscar Afiliados" at bounding box center [227, 225] width 98 height 11
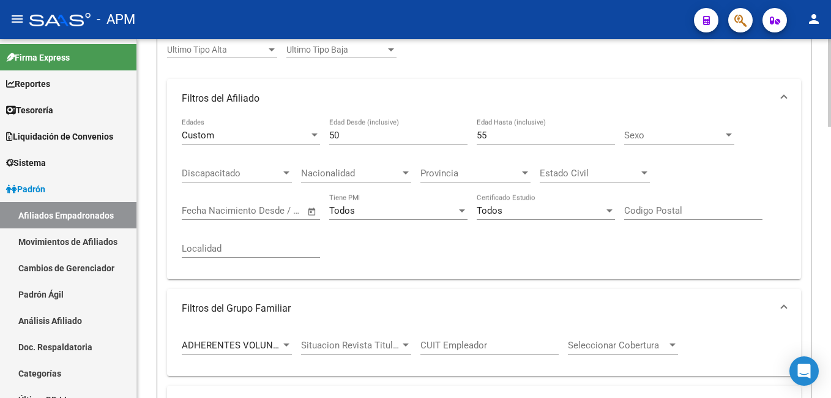
scroll to position [257, 0]
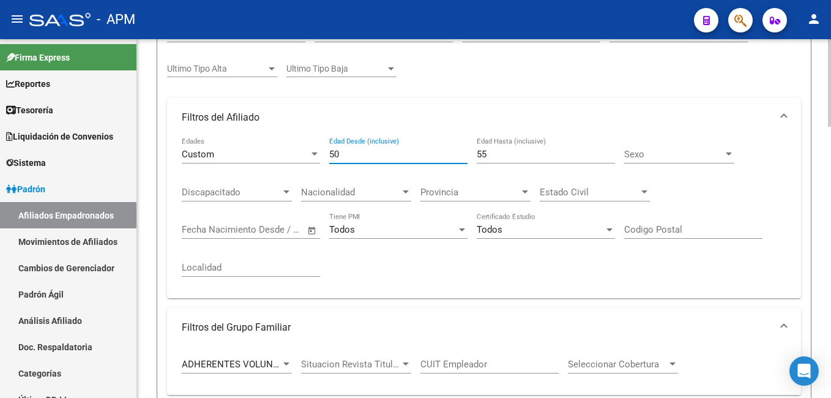
drag, startPoint x: 364, startPoint y: 155, endPoint x: 273, endPoint y: 150, distance: 91.2
click at [273, 150] on div "Custom Edades 50 Edad Desde (inclusive) 55 Edad Hasta (inclusive) Sexo Sexo Dis…" at bounding box center [484, 212] width 604 height 151
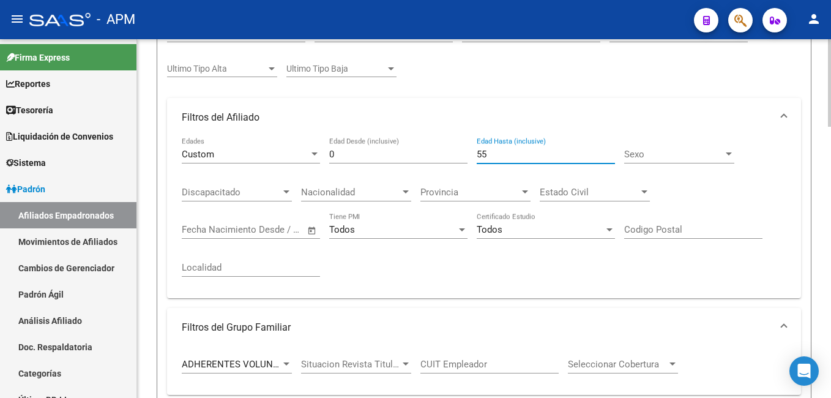
drag, startPoint x: 498, startPoint y: 154, endPoint x: 457, endPoint y: 142, distance: 42.0
click at [457, 142] on div "Custom Edades 0 Edad Desde (inclusive) 55 Edad Hasta (inclusive) Sexo Sexo Disc…" at bounding box center [484, 212] width 604 height 151
click at [457, 142] on div "0 Edad Desde (inclusive)" at bounding box center [398, 150] width 138 height 26
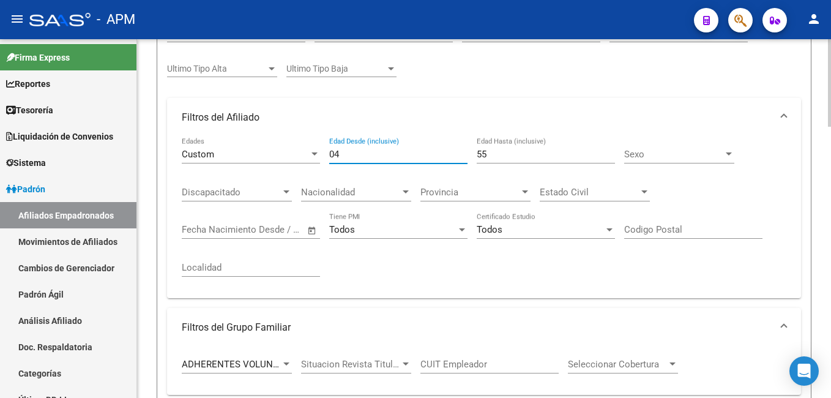
type input "0"
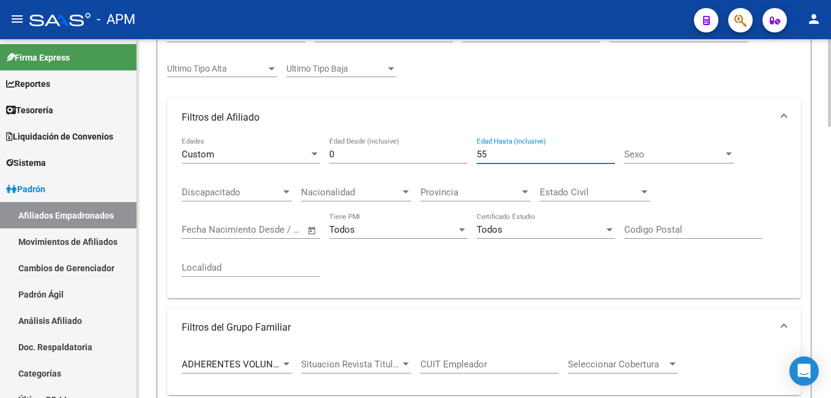
drag, startPoint x: 508, startPoint y: 154, endPoint x: 451, endPoint y: 152, distance: 56.9
click at [451, 152] on div "Custom Edades 0 Edad Desde (inclusive) 55 Edad Hasta (inclusive) Sexo Sexo Disc…" at bounding box center [484, 212] width 604 height 151
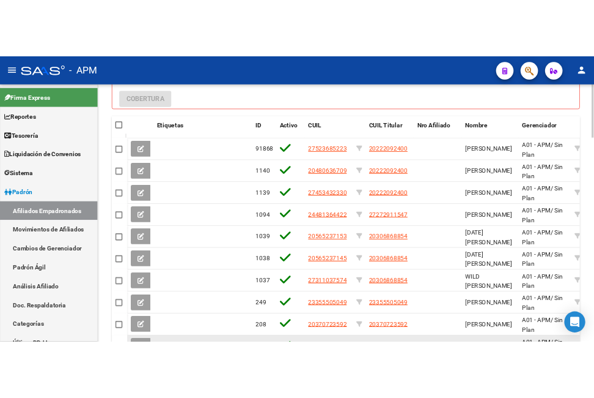
scroll to position [1114, 0]
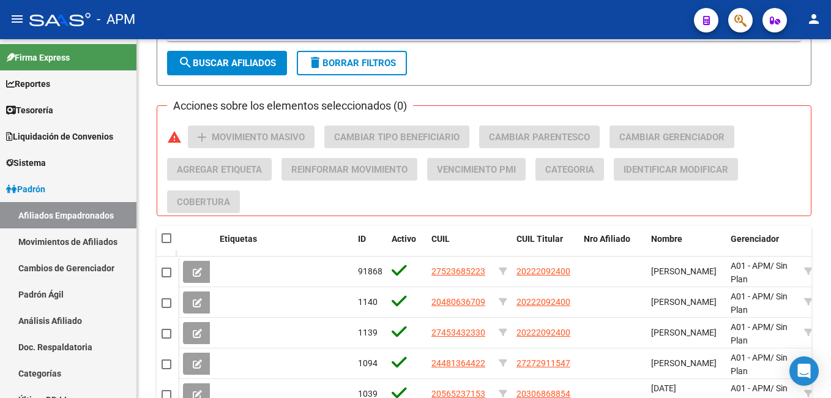
type input "49"
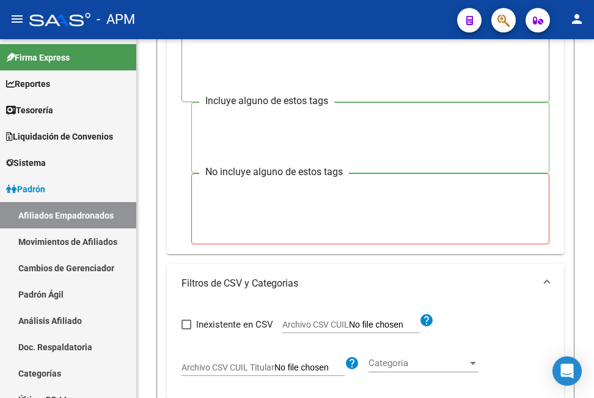
scroll to position [1428, 0]
